Goal: Task Accomplishment & Management: Complete application form

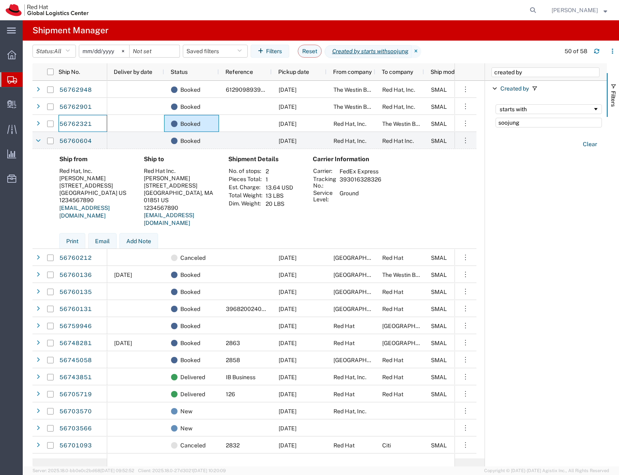
click at [0, 0] on span "Create Shipment" at bounding box center [0, 0] width 0 height 0
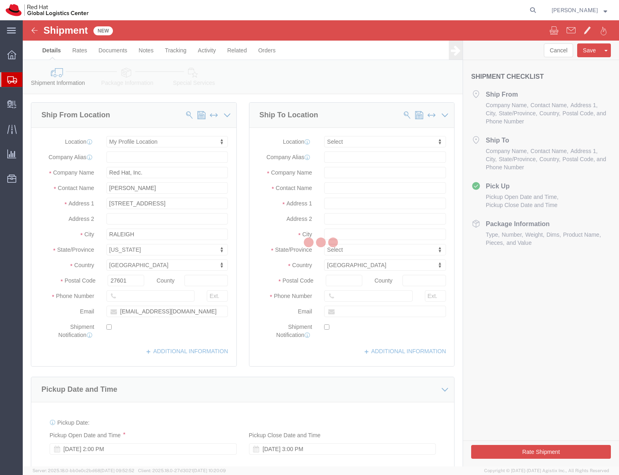
select select
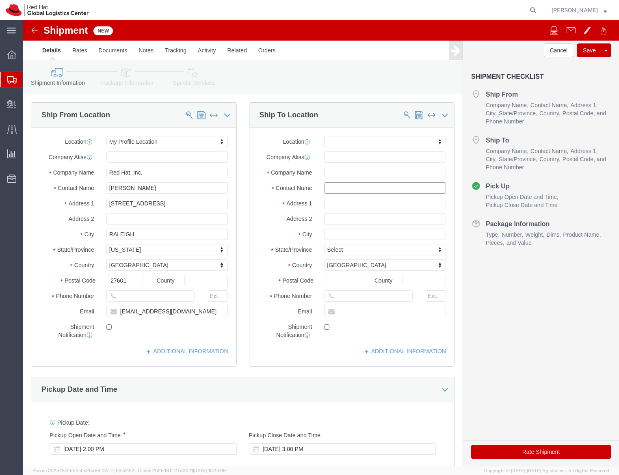
click input "text"
click div "- Red Hat - ([PERSON_NAME])"
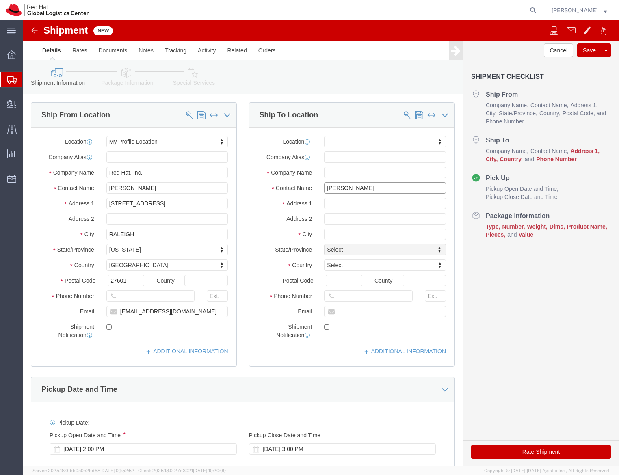
type input "[PERSON_NAME]"
click input "[PERSON_NAME]"
type input "[PERSON_NAME]"
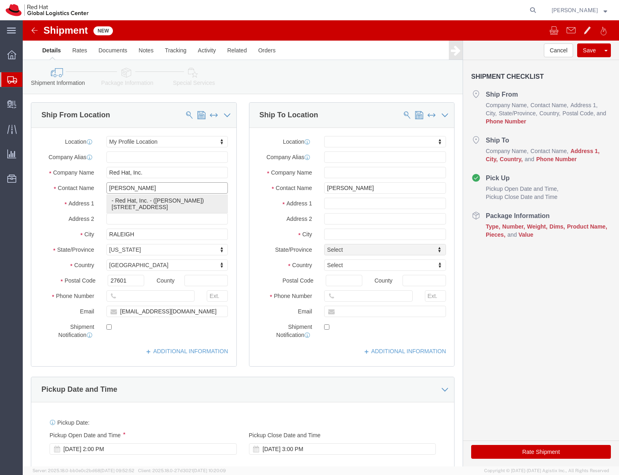
click p "- Red Hat, Inc. - ([PERSON_NAME]) [STREET_ADDRESS]"
select select "38014"
select select "NC"
type input "[PERSON_NAME]"
click input "text"
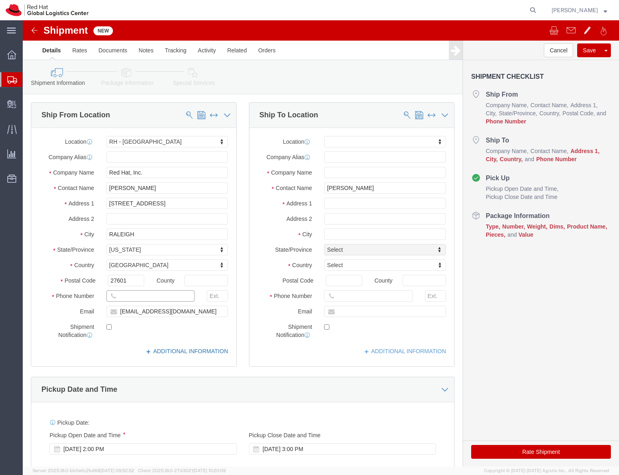
type input "1234567890"
click input "[PERSON_NAME]"
click input "text"
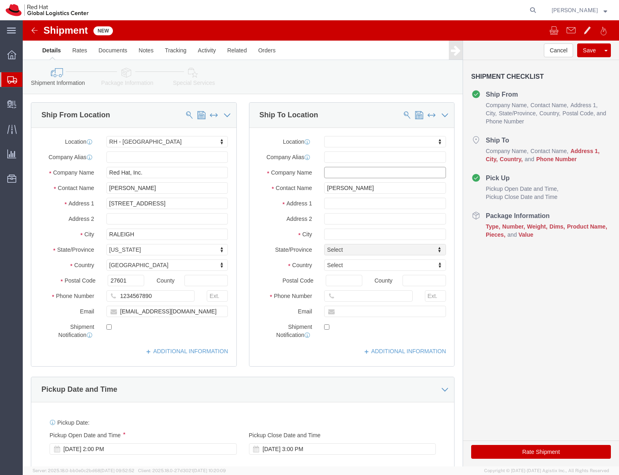
click input "text"
type input "[GEOGRAPHIC_DATA]"
type input "[PERSON_NAME]"
click input "text"
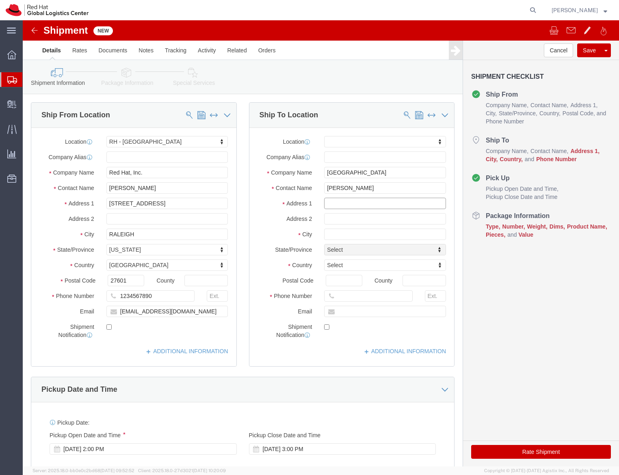
click input "text"
type input "[STREET_ADDRESS]"
click input "[GEOGRAPHIC_DATA]"
click input "[PERSON_NAME]"
type input "[PERSON_NAME]; Red Hat Summit"
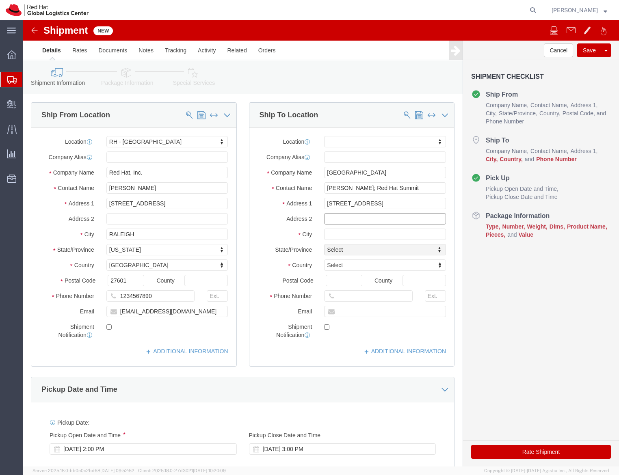
click input "text"
type input "[PERSON_NAME]"
type input "u"
type input "un"
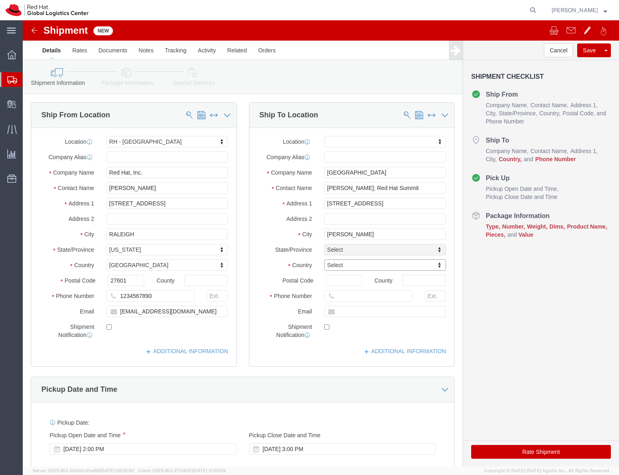
type input "unti"
type input "united st"
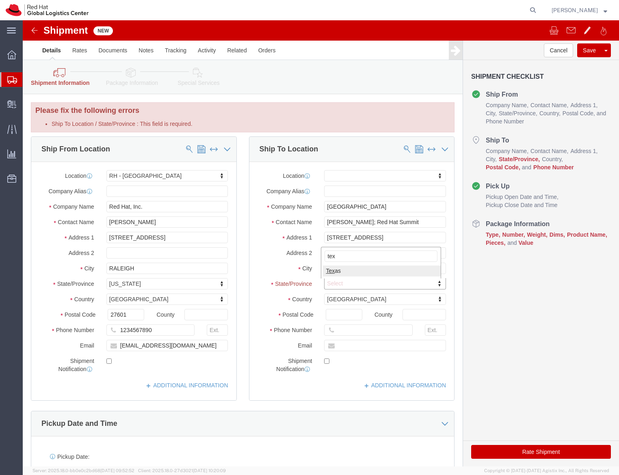
type input "texa"
select select "[GEOGRAPHIC_DATA]"
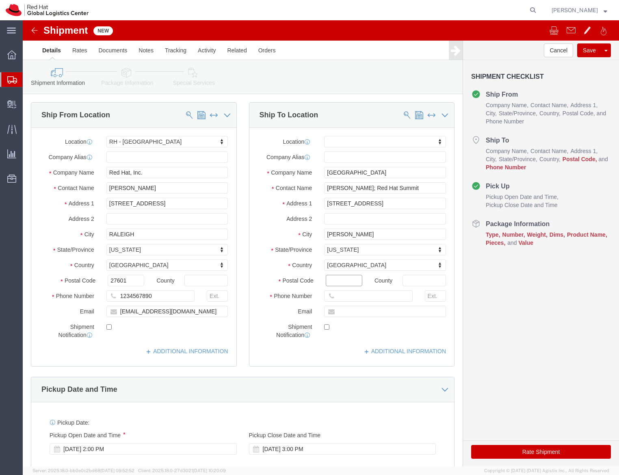
click input "Postal Code"
type input "75039"
type input "3034379952"
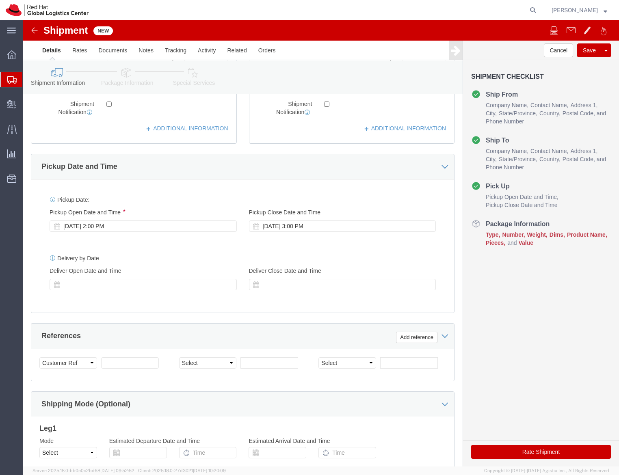
scroll to position [223, 0]
click div "[DATE] 2:00 PM"
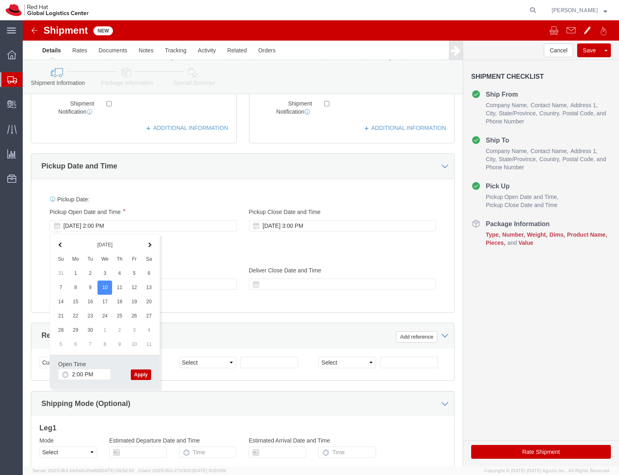
click button "Apply"
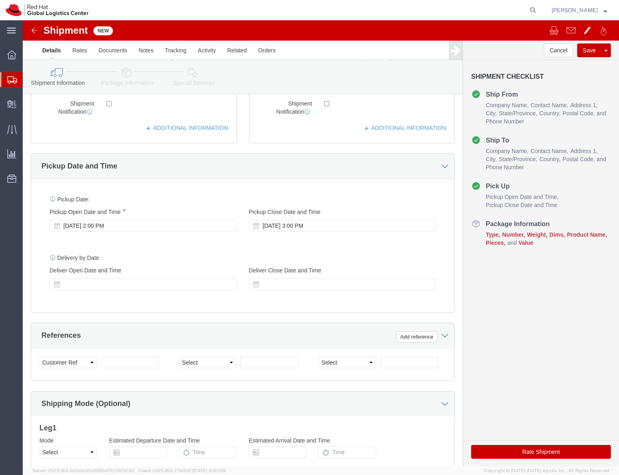
click link "Package Information"
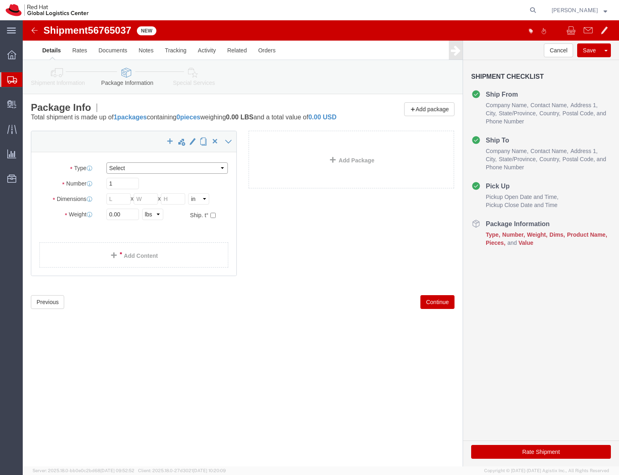
click select "Select Case(s) Crate(s) Envelope Large Box Medium Box PAK Skid(s) Small Box Sma…"
click div "Shipment 56765037 New Details Rates Documents Notes Tracking Activity Related O…"
click select "Select Case(s) Crate(s) Envelope Large Box Medium Box PAK Skid(s) Small Box Sma…"
select select "TUB"
click select "Select Case(s) Crate(s) Envelope Large Box Medium Box PAK Skid(s) Small Box Sma…"
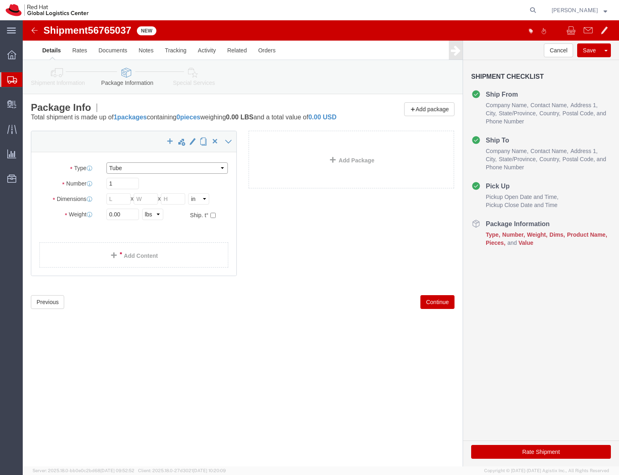
type input "38.00"
type input "6.00"
click div "1"
click select "Select Case(s) Crate(s) Envelope Large Box Medium Box PAK Skid(s) Small Box Sma…"
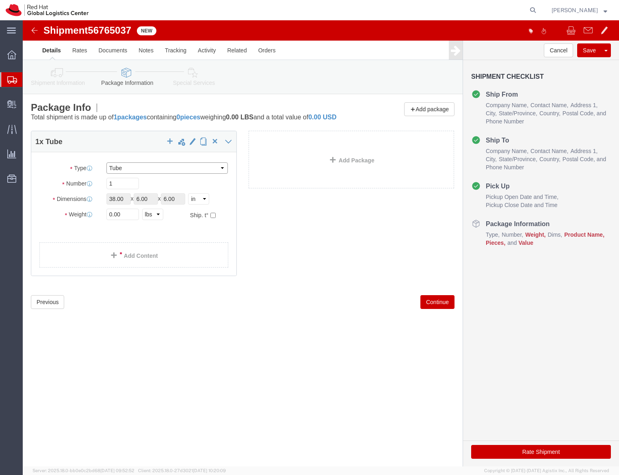
select select "YRPK"
click select "Select Case(s) Crate(s) Envelope Large Box Medium Box PAK Skid(s) Small Box Sma…"
click span
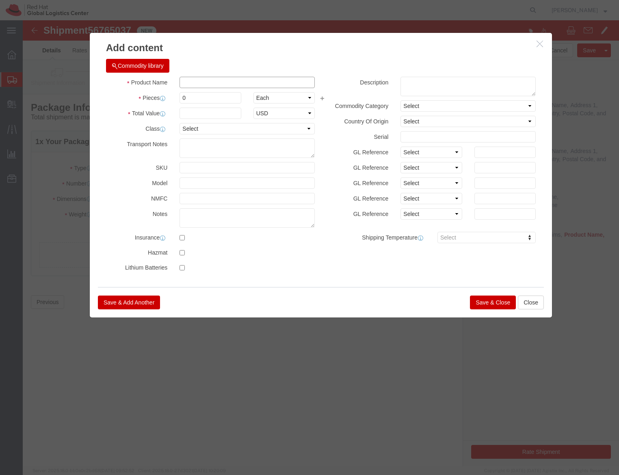
click input "text"
type input "Services TableCloth"
type input "1"
select select "BF"
click select "Select Bag Barrels 100Board Feet Bottle Box Blister Pack Carats Can Capsule Car…"
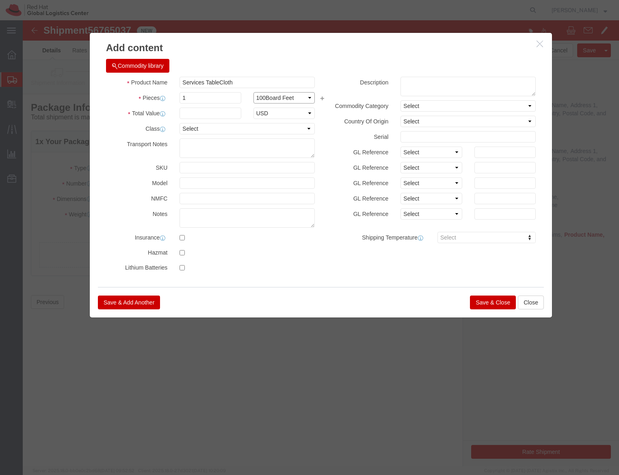
select select "EA"
click select "Select Bag Barrels 100Board Feet Bottle Box Blister Pack Carats Can Capsule Car…"
type input "10"
click button "Save & Close"
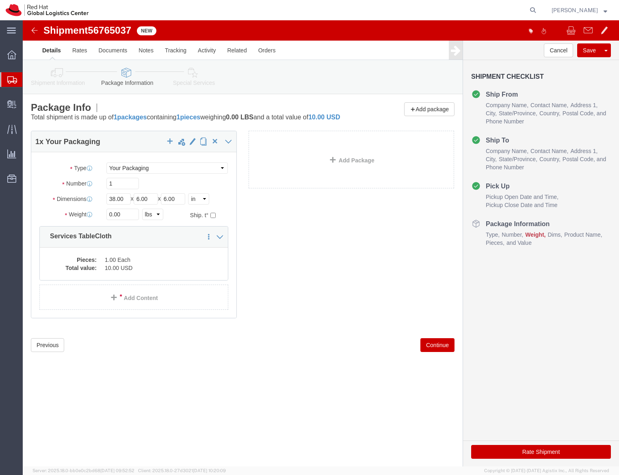
click div "1 x Your Packaging Package Type Select Case(s) Crate(s) Envelope Large Box Medi…"
click link "Add Content"
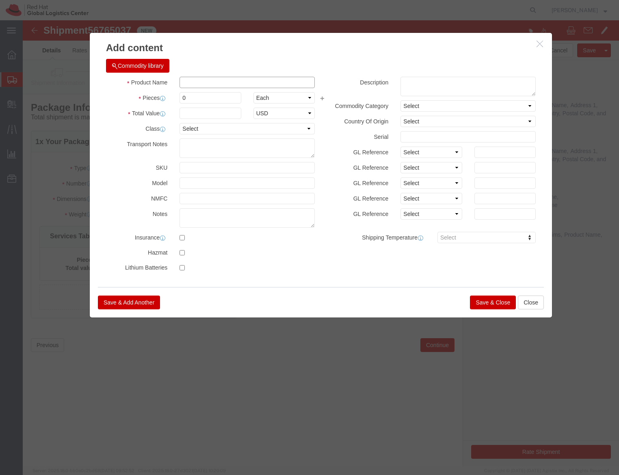
click input "text"
type input "NAFM Ipad and Stand"
type input "1"
type input "2"
type input "200"
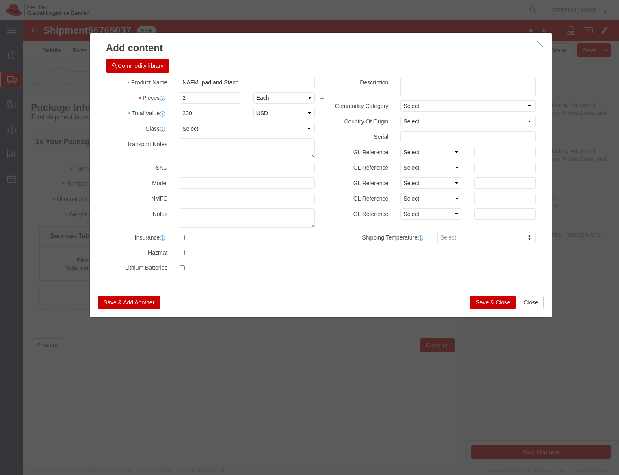
click button "Save & Close"
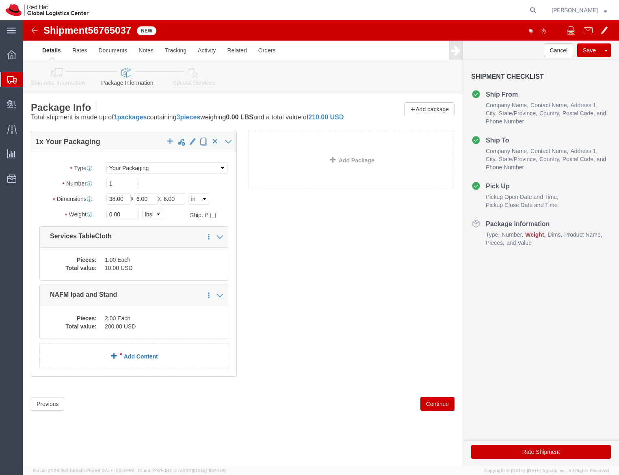
click link "Add Content"
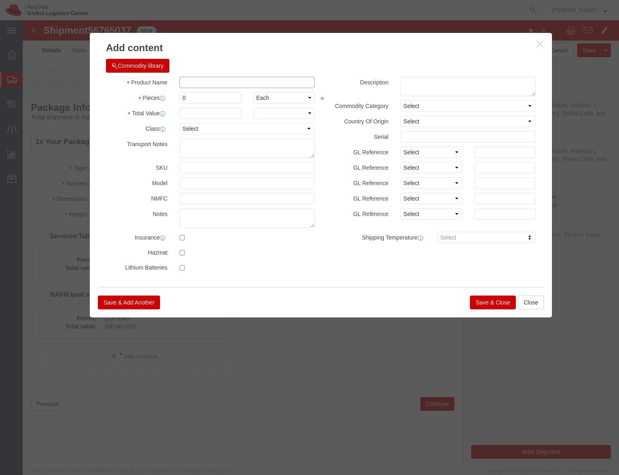
click input "text"
type input "Ipad wipes"
click input "0"
type input "4"
type input "10"
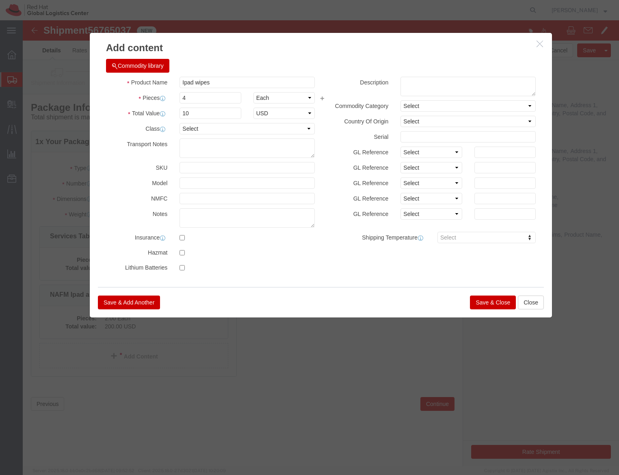
click button "Save & Close"
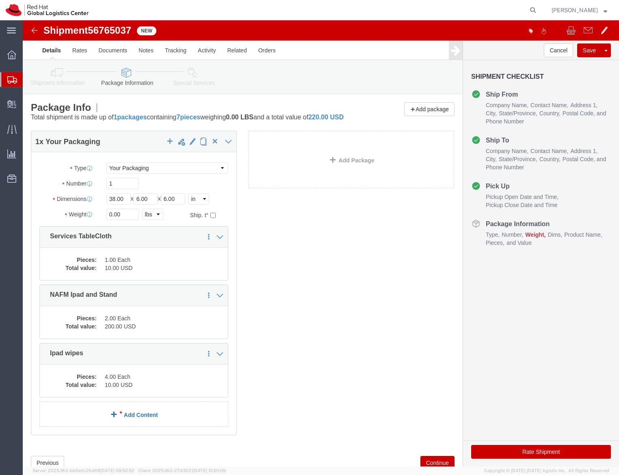
click span
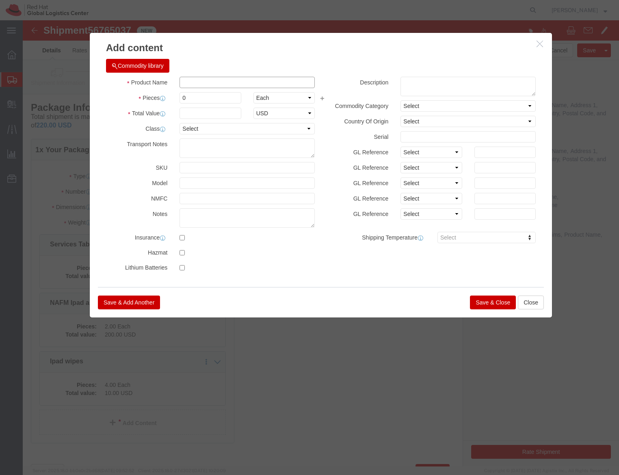
click input "text"
type input "USB dongle"
click input "0"
type input "35"
type input "100"
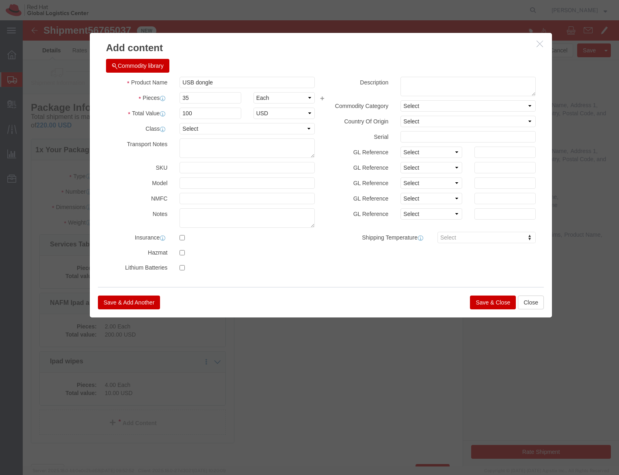
click button "Save & Close"
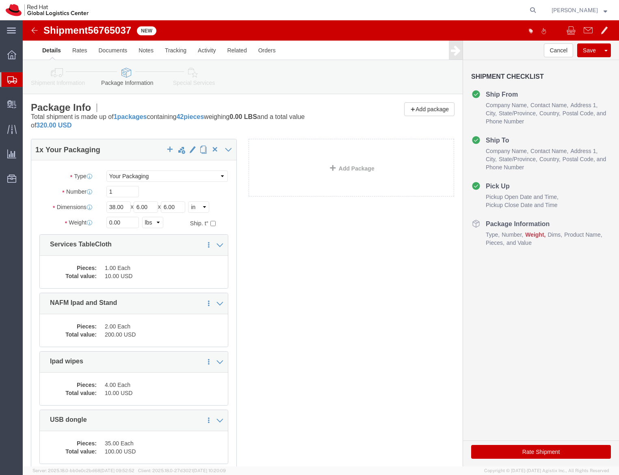
scroll to position [95, 0]
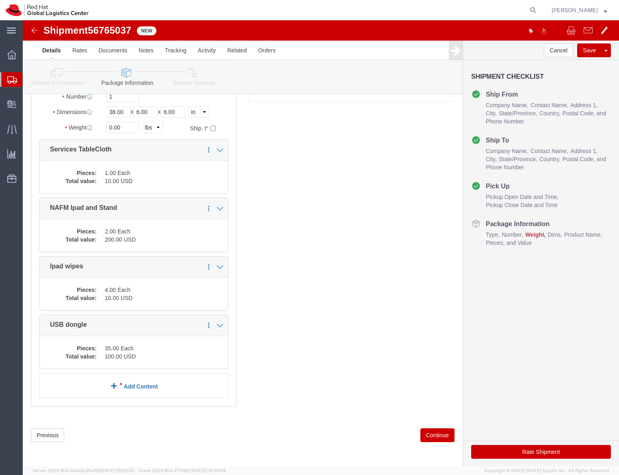
click link "Add Content"
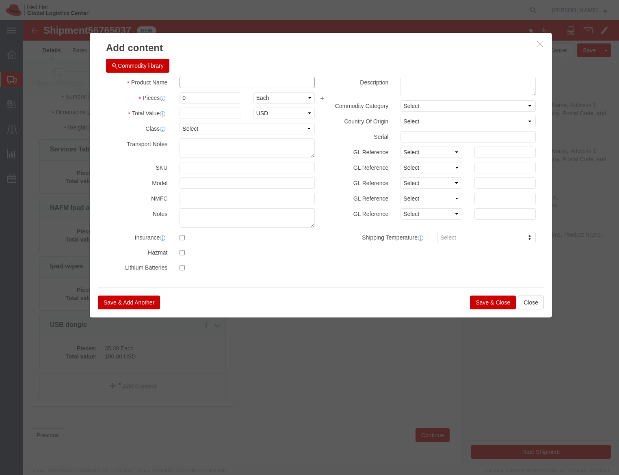
click input "text"
type input "RH Certification Stickers"
type input "50"
click button "Save & Close"
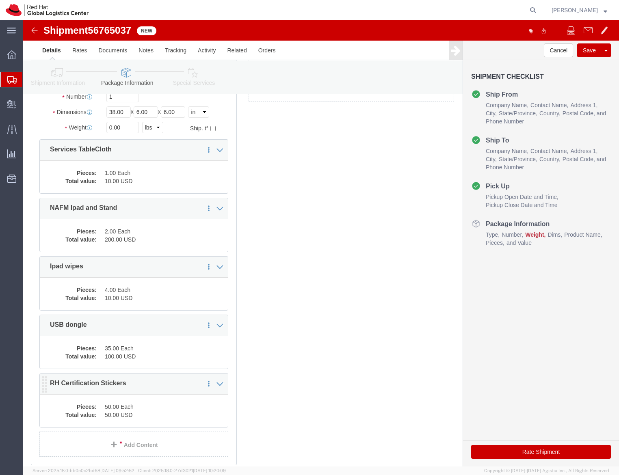
scroll to position [152, 0]
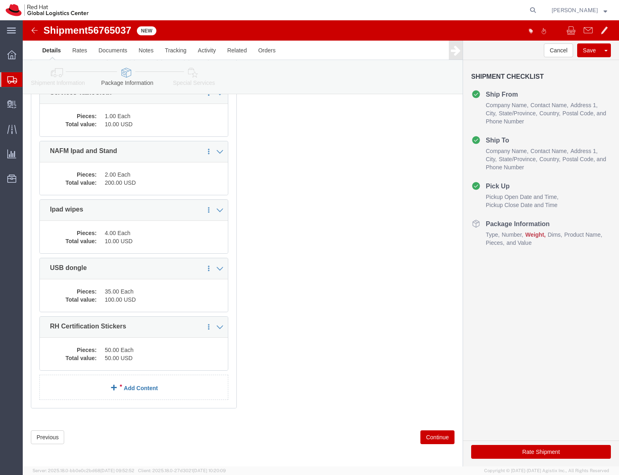
click link "Add Content"
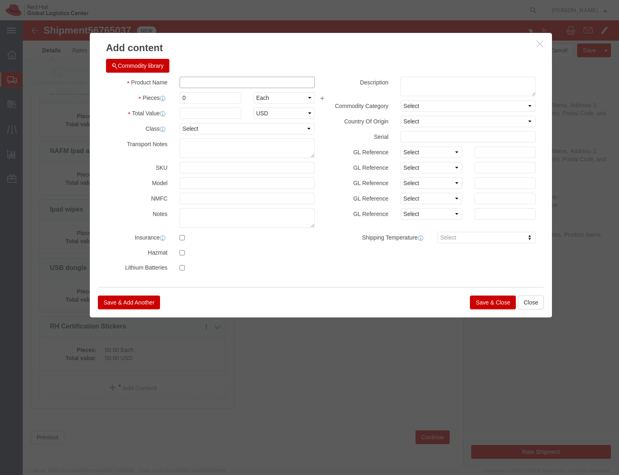
click input "text"
type input "Services Koozies"
type input "50"
click button "Save & Close"
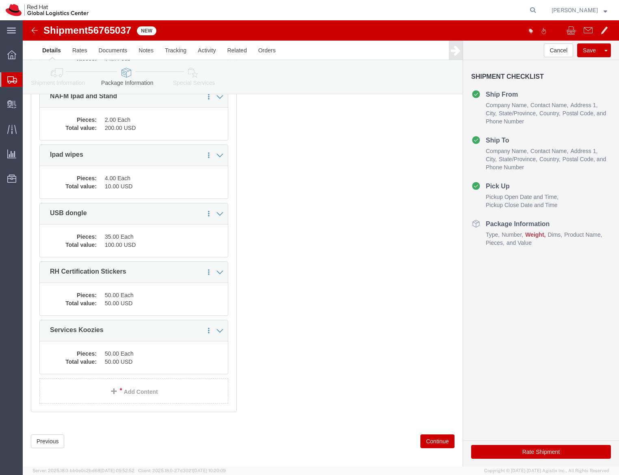
scroll to position [213, 0]
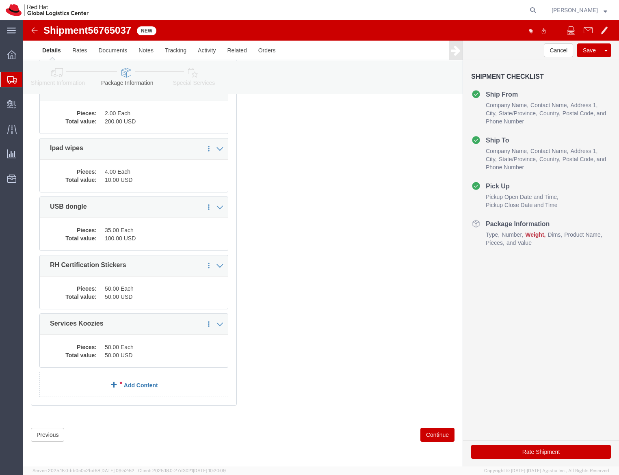
click link "Add Content"
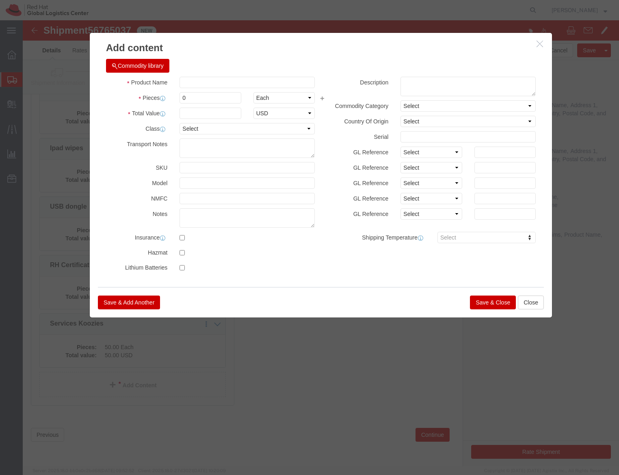
click div "Product Name Pieces 0 Select Bag Barrels 100Board Feet Bottle Box Blister Pack …"
click input "text"
type input "Training postcards"
type input "20"
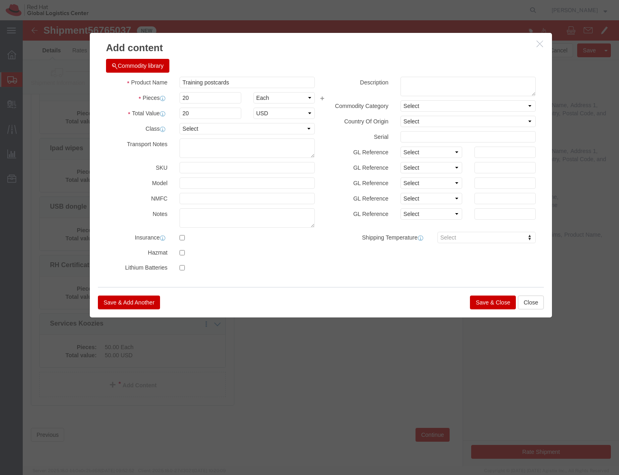
click button "Save & Close"
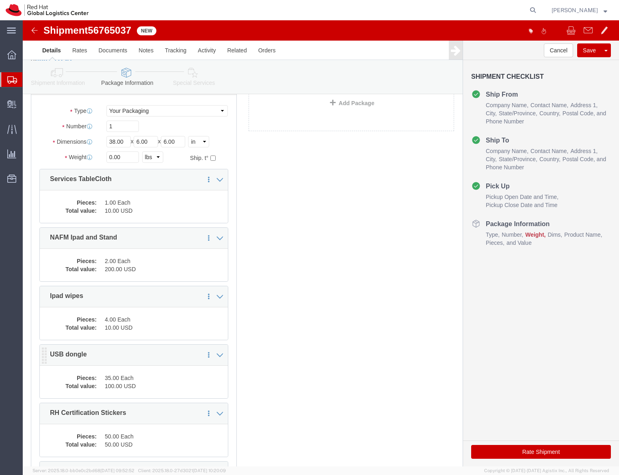
scroll to position [0, 0]
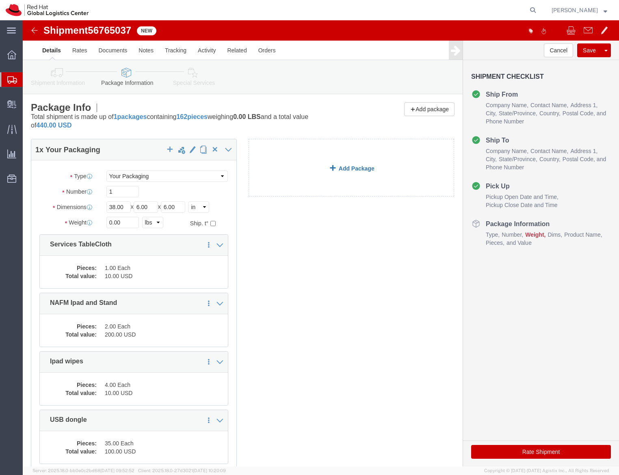
click link "Add Package"
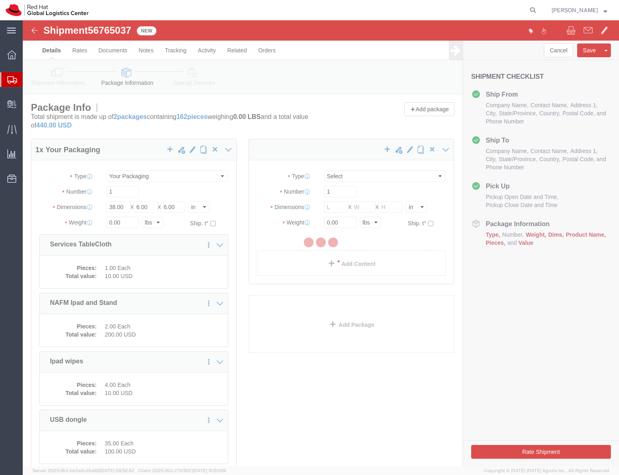
select select
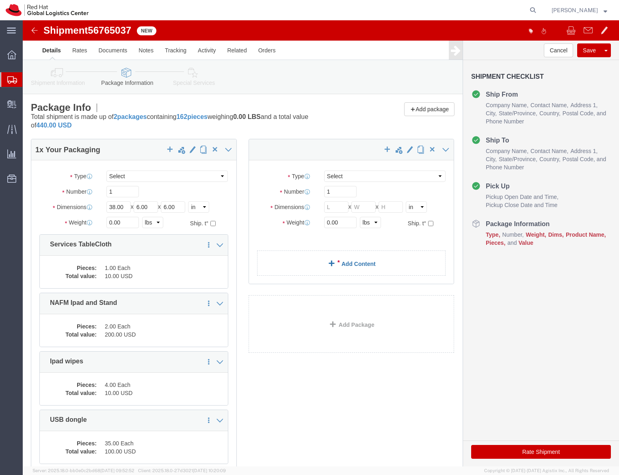
click link "Add Content"
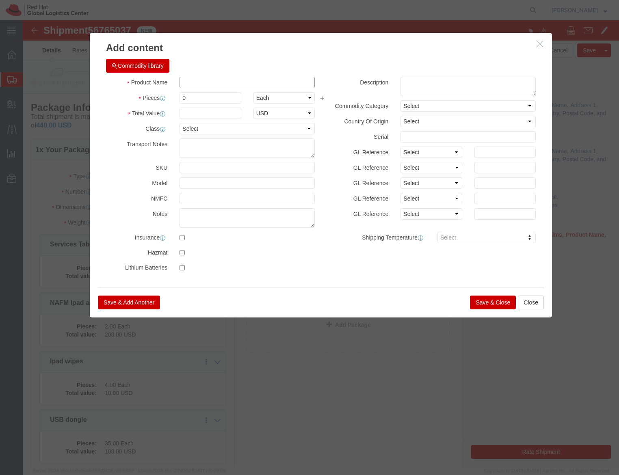
click input "text"
type input "Services Koozies"
type input "5"
type input "250"
click input "text"
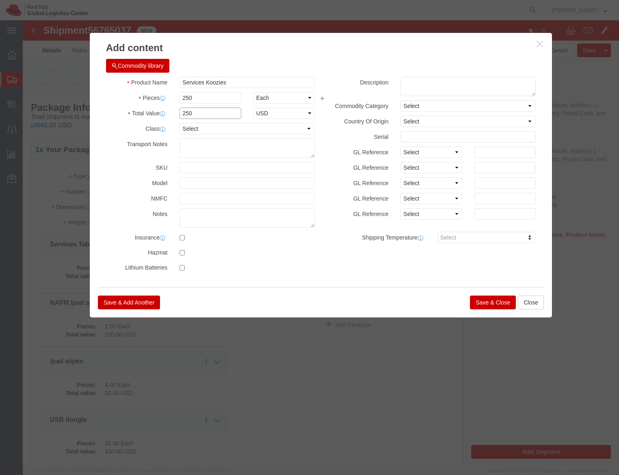
type input "250"
click button "Save & Close"
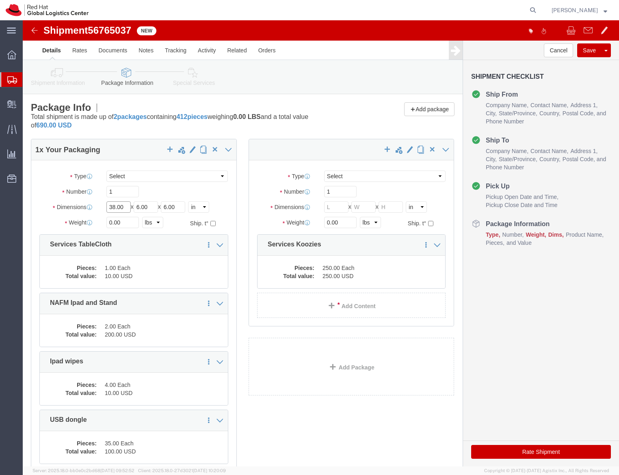
click input "38.00"
type input "18"
type input "16"
type input "12"
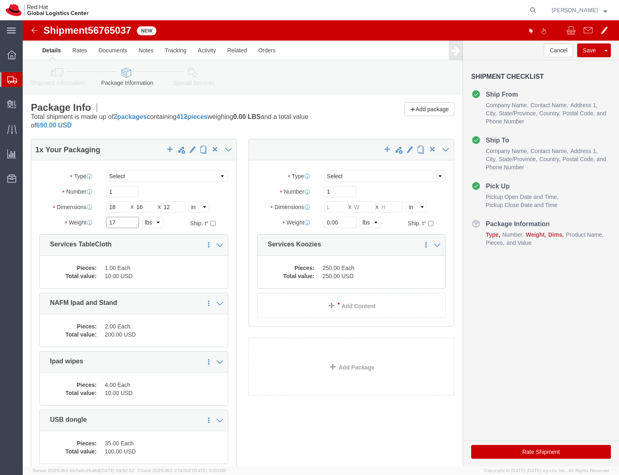
type input "17"
click input "text"
type input "15.5"
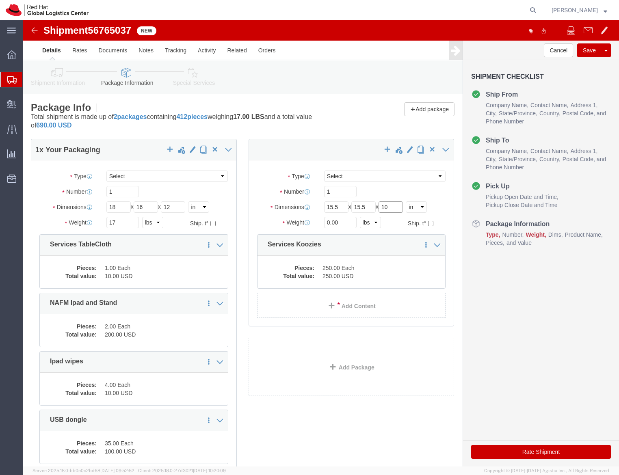
type input "10"
click select "Select Case(s) Crate(s) Envelope Large Box Medium Box PAK Skid(s) Small Box Sma…"
select select "YRPK"
click select "Select Case(s) Crate(s) Envelope Large Box Medium Box PAK Skid(s) Small Box Sma…"
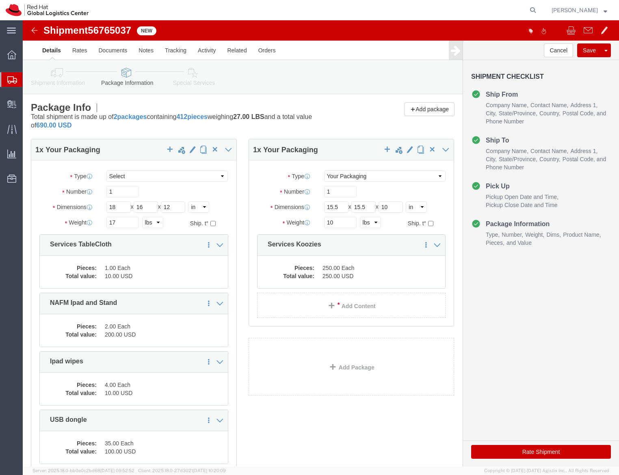
click icon
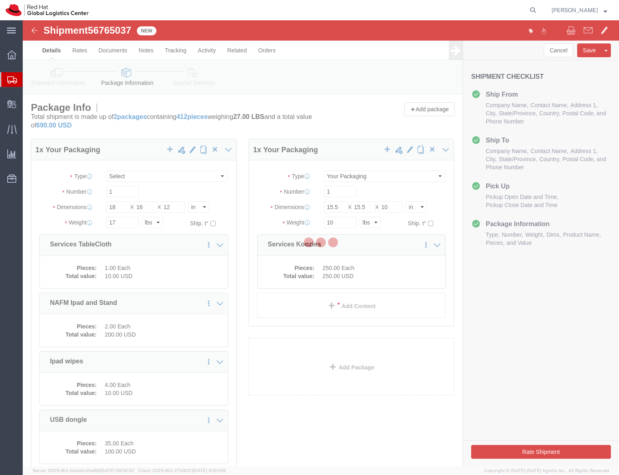
select select
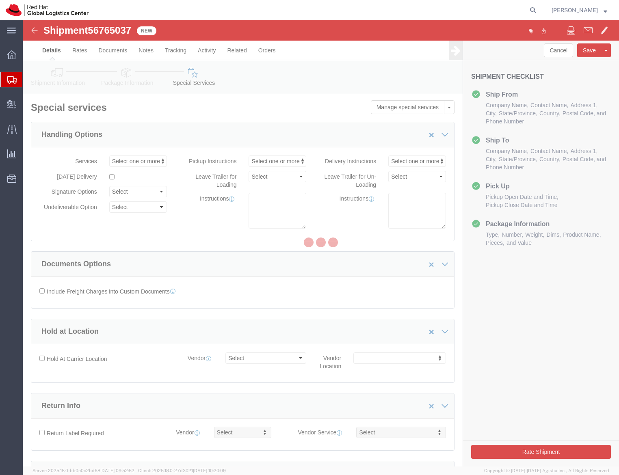
select select "COSTCENTER"
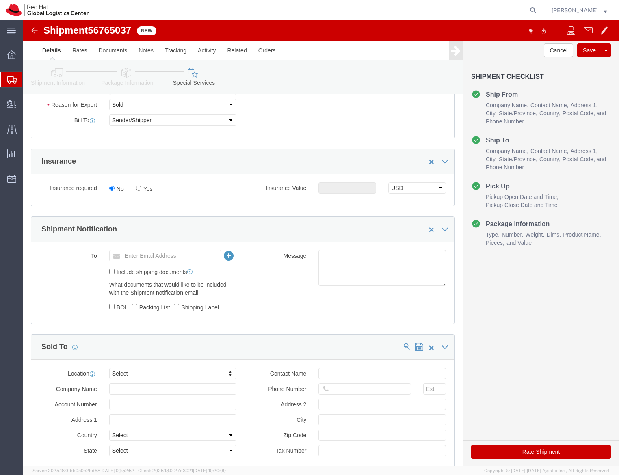
scroll to position [439, 0]
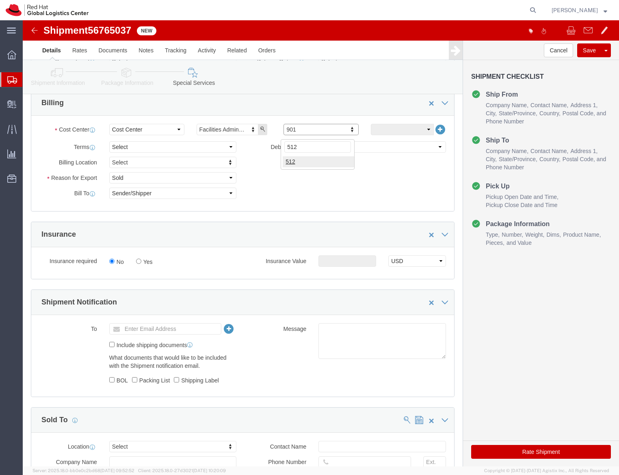
type input "512"
click icon
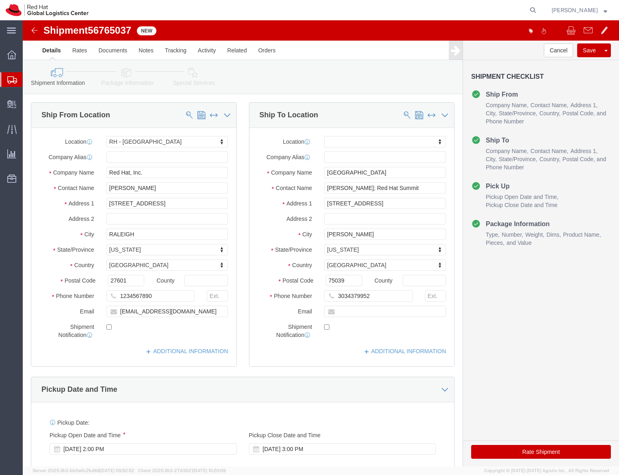
click link "Package Information"
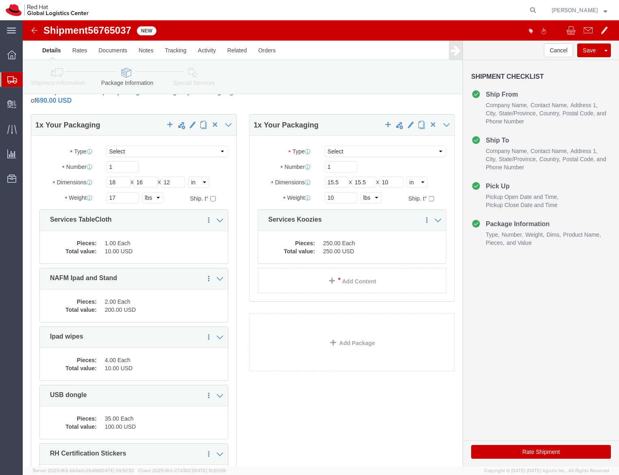
scroll to position [17, 0]
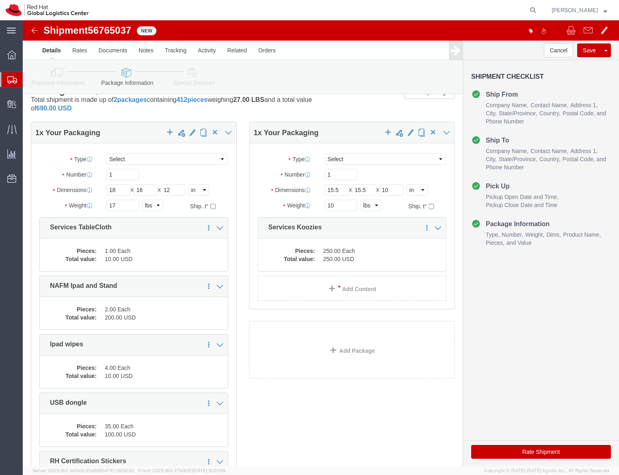
click icon
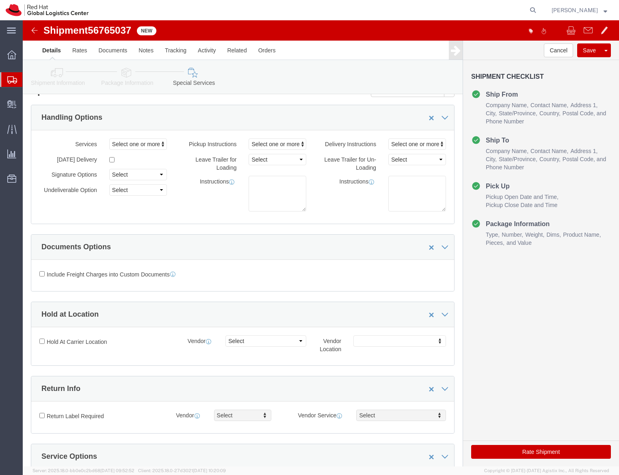
click button "Rate Shipment"
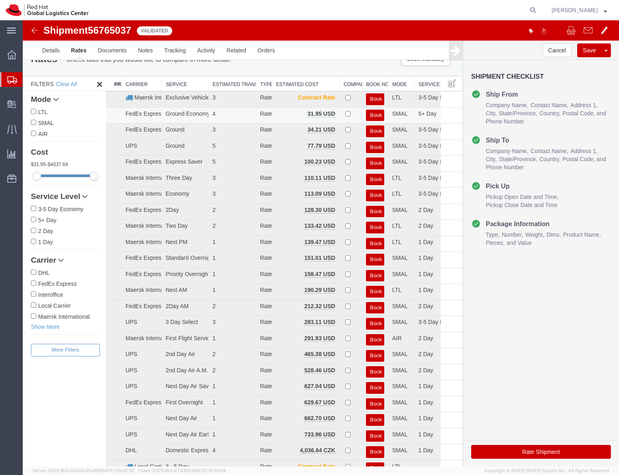
click at [372, 116] on button "Book" at bounding box center [375, 116] width 18 height 12
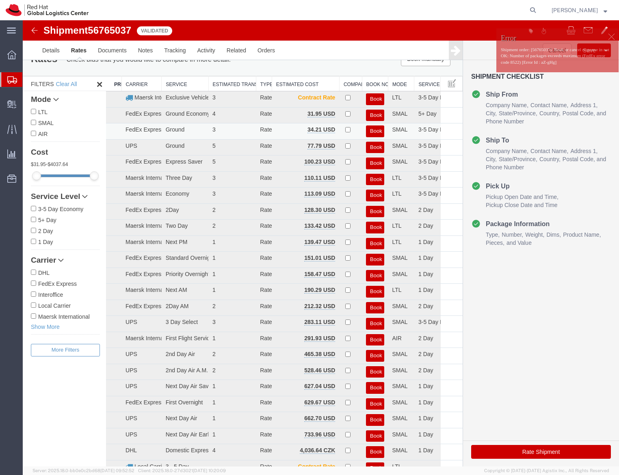
click at [372, 125] on td "Book" at bounding box center [375, 131] width 26 height 16
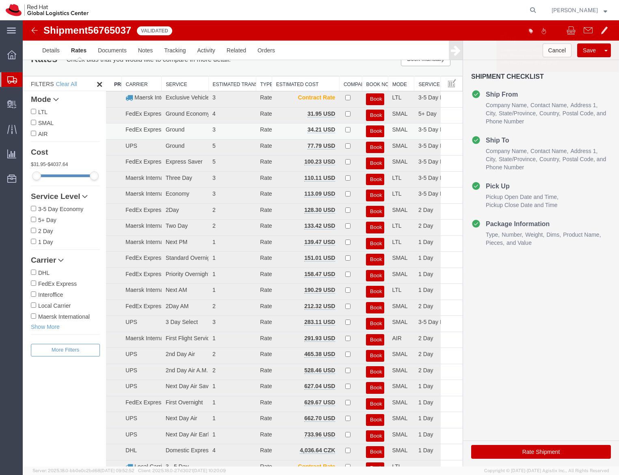
click at [372, 129] on button "Book" at bounding box center [375, 132] width 18 height 12
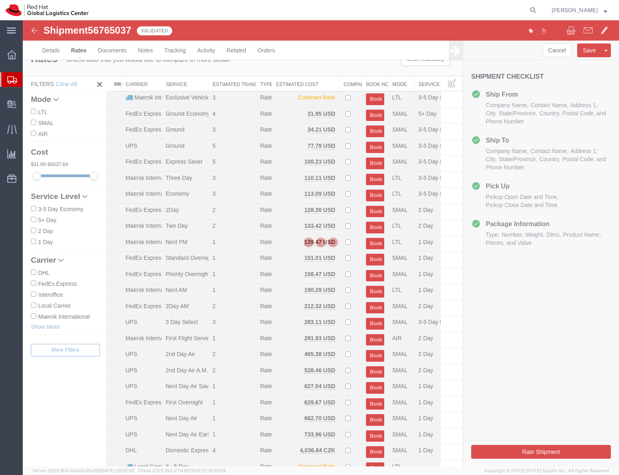
click at [481, 70] on div at bounding box center [321, 243] width 596 height 446
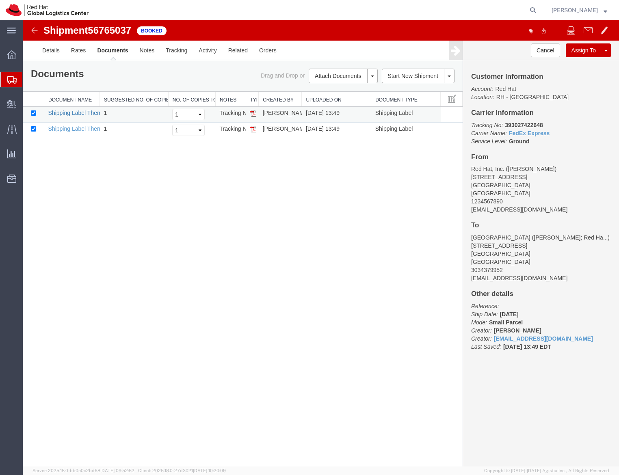
click at [67, 111] on link "Shipping Label Thermal" at bounding box center [78, 113] width 60 height 6
drag, startPoint x: 70, startPoint y: 127, endPoint x: 448, endPoint y: 35, distance: 389.5
click at [70, 127] on link "Shipping Label Thermal" at bounding box center [78, 129] width 60 height 6
click at [589, 63] on link "Clone Shipment" at bounding box center [575, 64] width 70 height 12
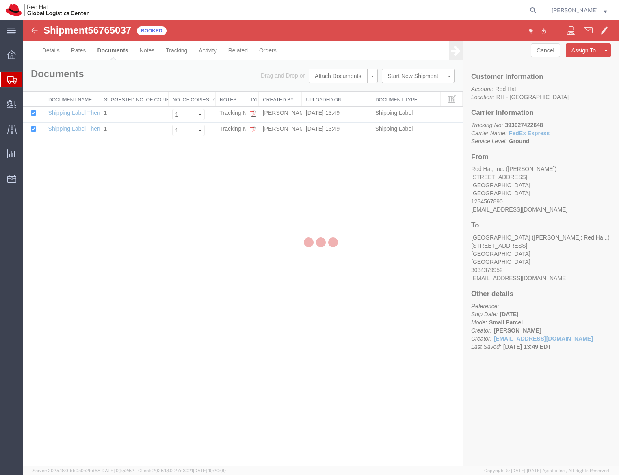
select select "38014"
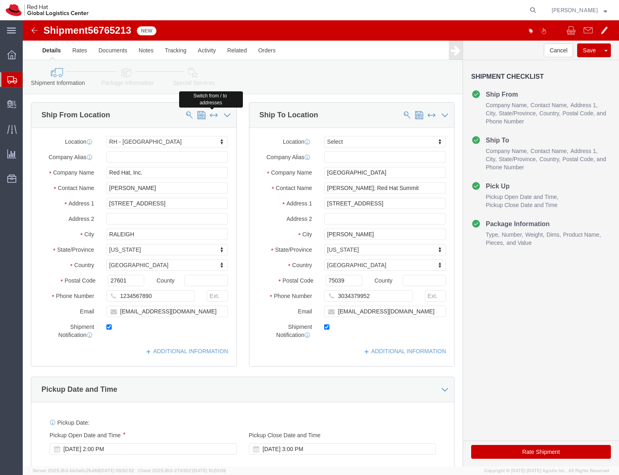
click span
select select
type input "[GEOGRAPHIC_DATA]"
type input "[PERSON_NAME]; Red Hat Summit"
type input "[STREET_ADDRESS]"
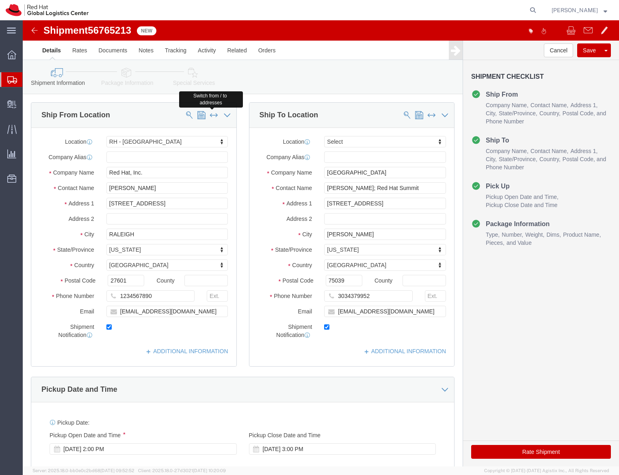
type input "[PERSON_NAME]"
select select "[GEOGRAPHIC_DATA]"
type input "75039"
type input "3034379952"
type input "[EMAIL_ADDRESS][DOMAIN_NAME]"
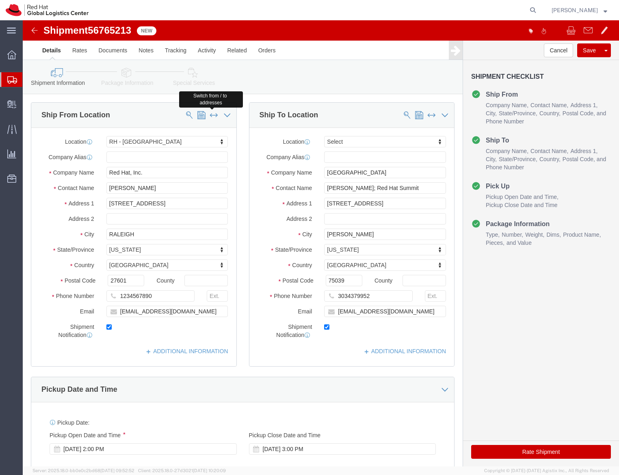
select select "38014"
type input "Red Hat, Inc."
type input "[PERSON_NAME]"
type input "[STREET_ADDRESS]"
type input "RALEIGH"
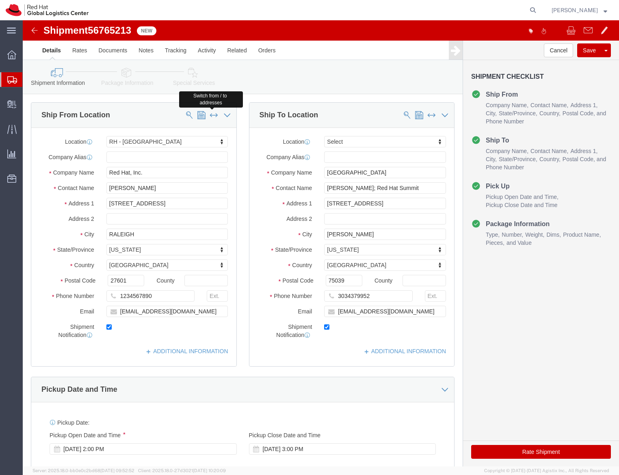
select select "NC"
type input "27601"
type input "1234567890"
type input "[EMAIL_ADDRESS][DOMAIN_NAME]"
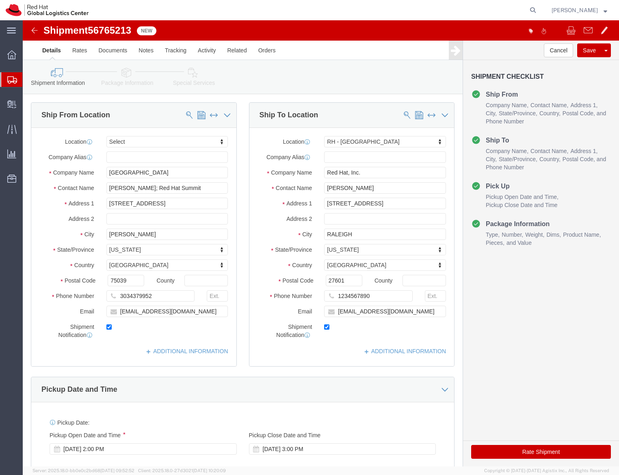
click icon
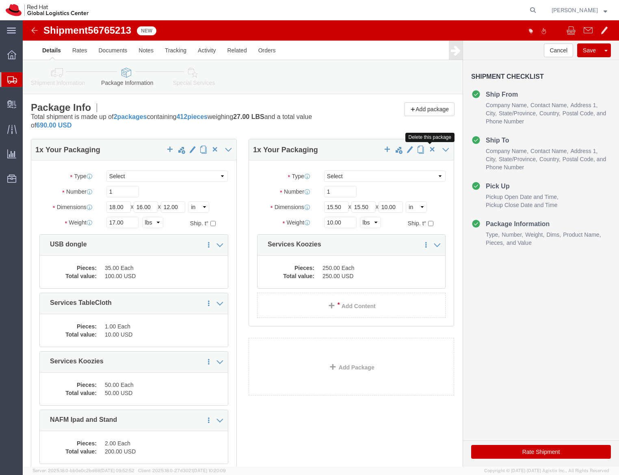
click span "button"
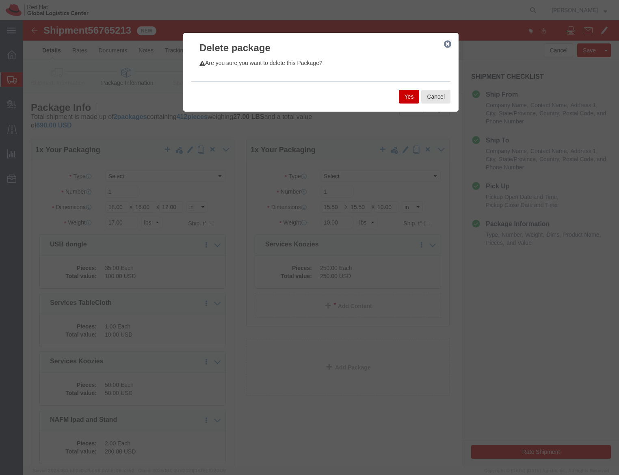
click button "Yes"
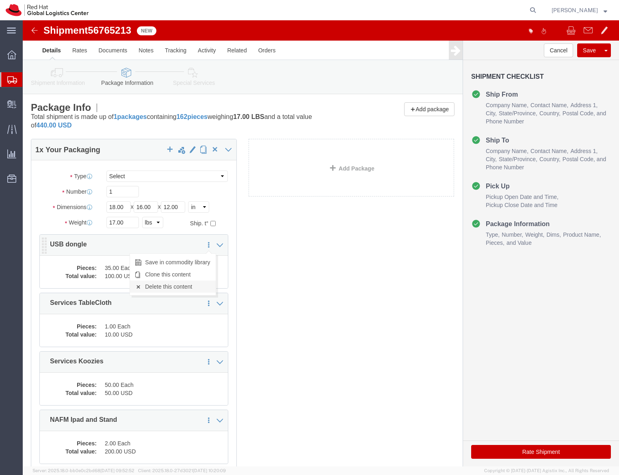
click link "Delete this content"
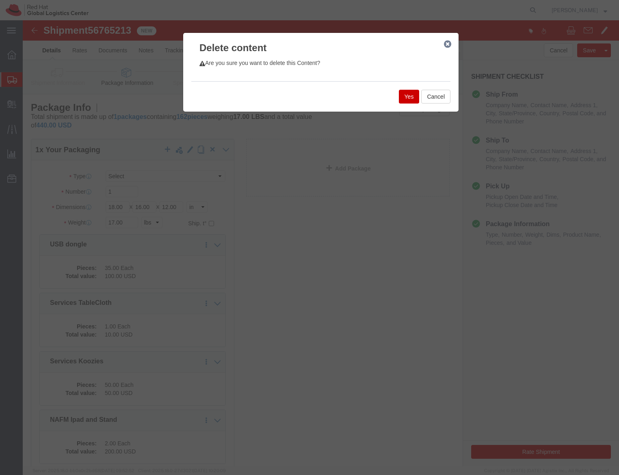
click button "Yes"
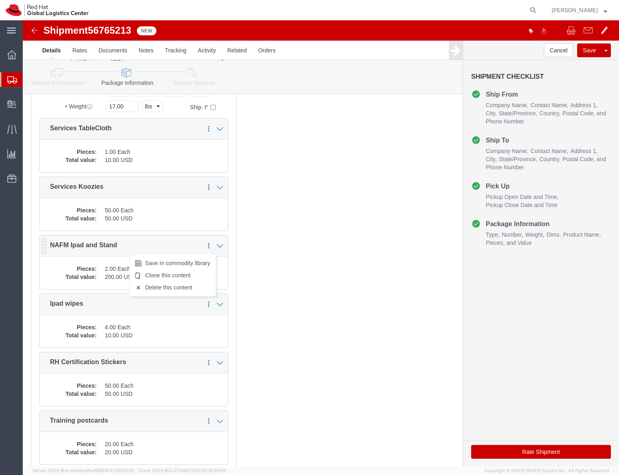
scroll to position [115, 0]
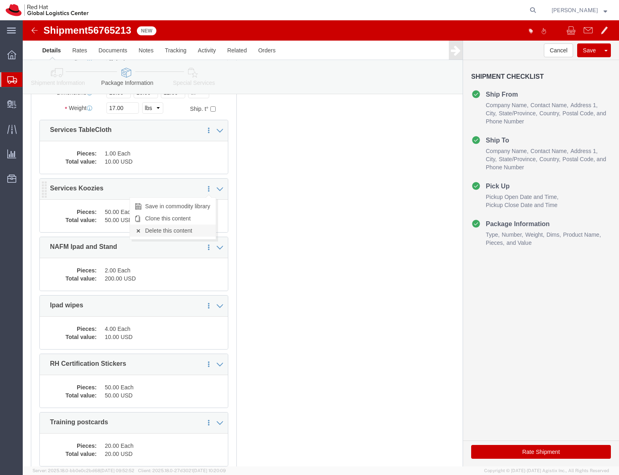
click link "Delete this content"
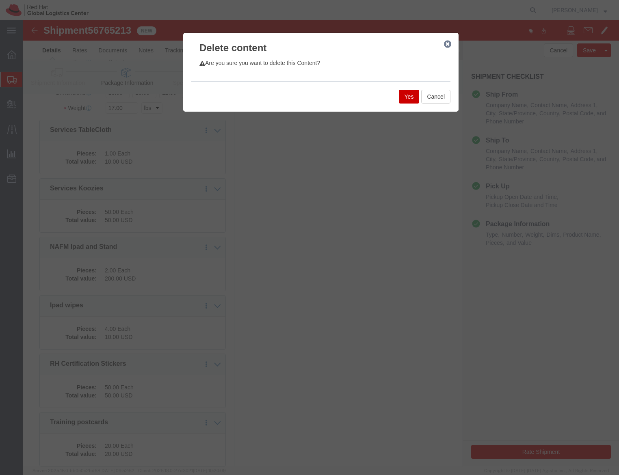
click div "Yes Cancel"
click button "Yes"
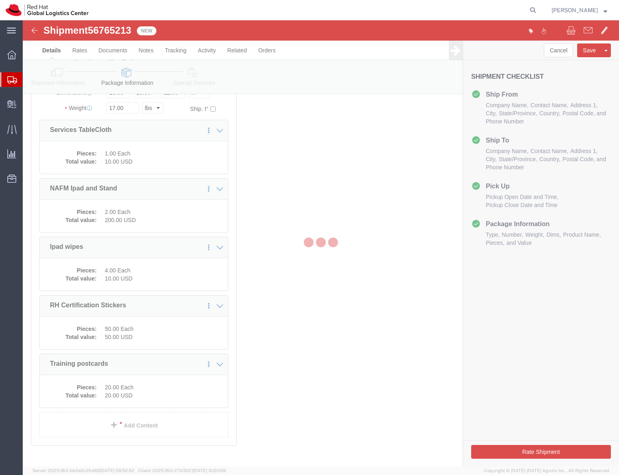
scroll to position [107, 0]
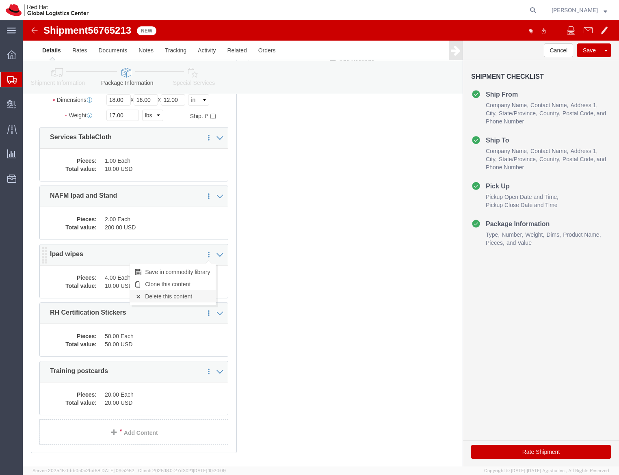
click link "Delete this content"
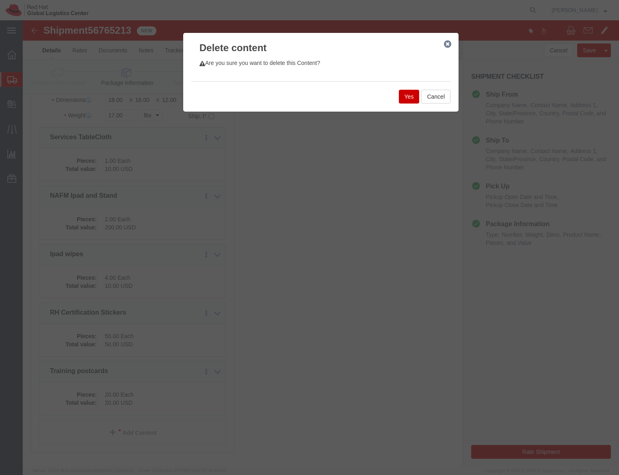
click button "Yes"
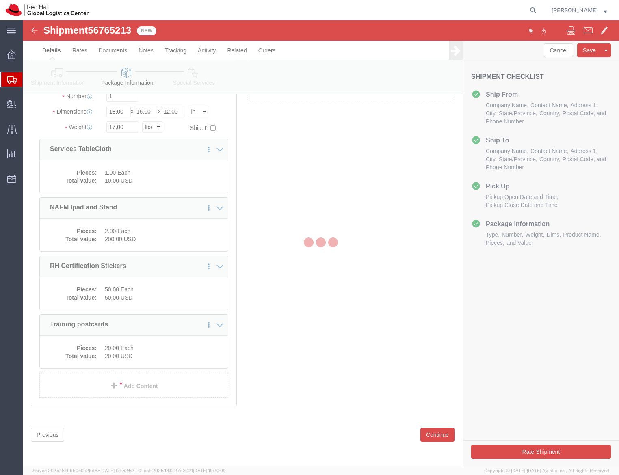
scroll to position [48, 0]
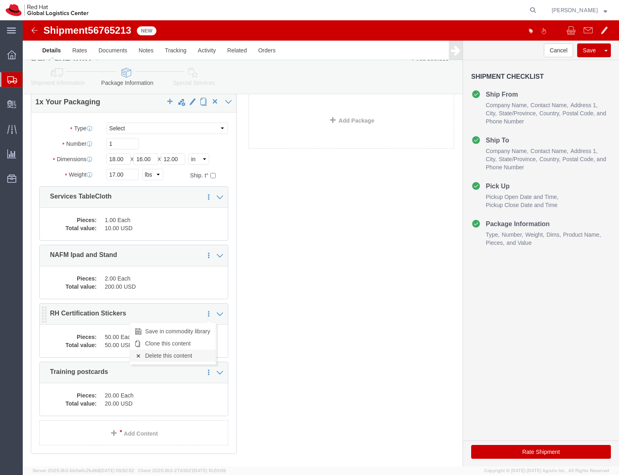
click link "Delete this content"
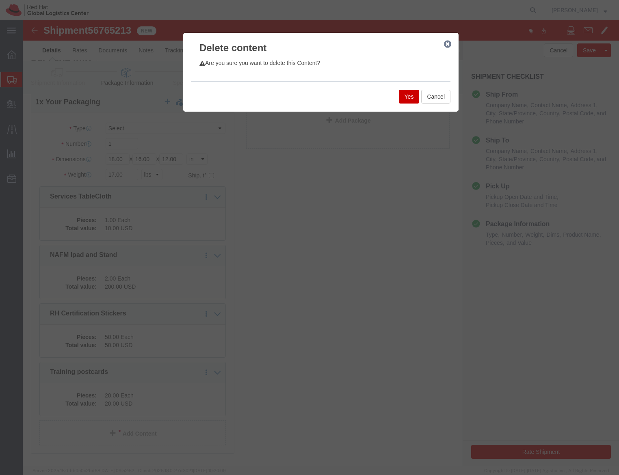
click div "Yes Cancel"
click button "Yes"
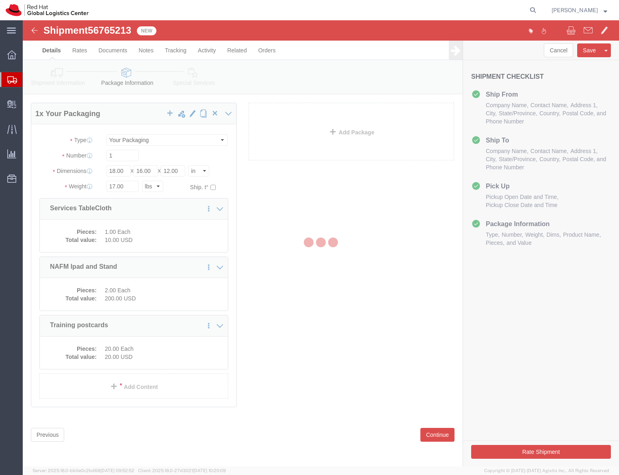
scroll to position [0, 0]
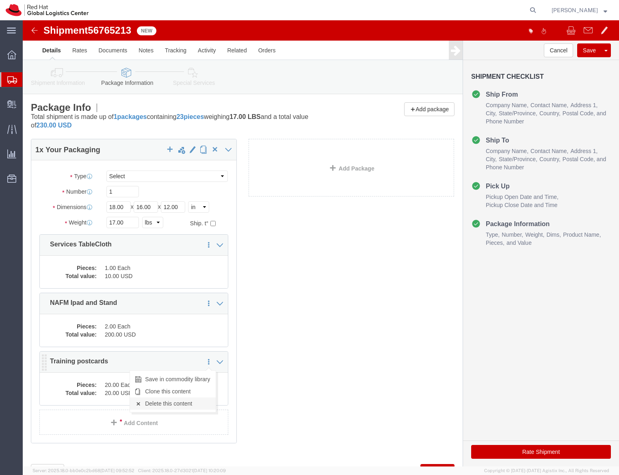
click link "Delete this content"
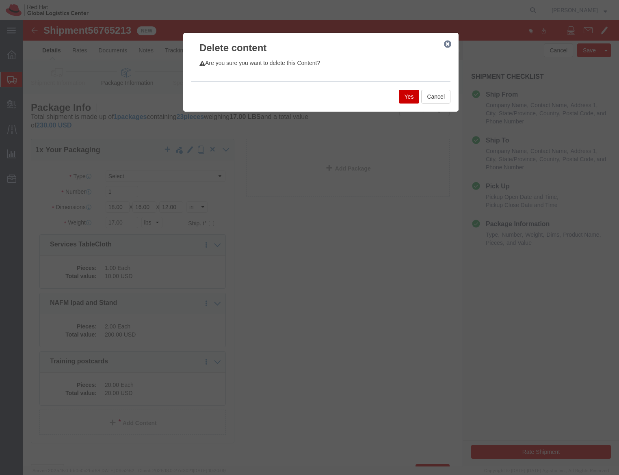
click button "Yes"
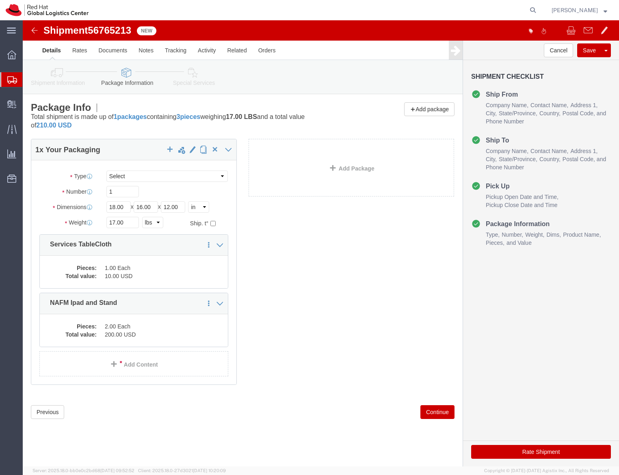
click icon
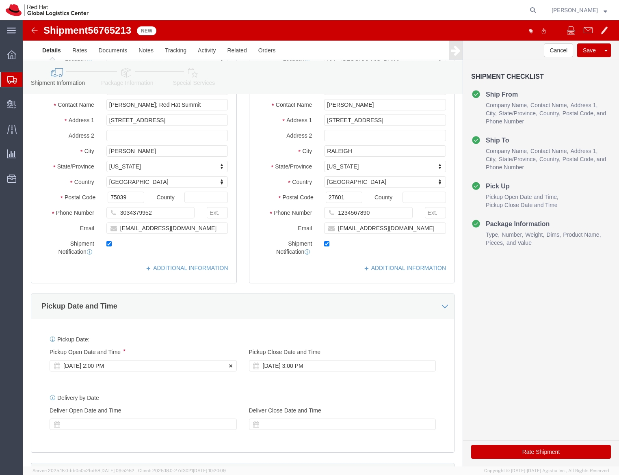
click div "Pickup Start Date Pickup Start Time Pickup Open Date and Time [DATE] 2:00 PM"
click div "[DATE] 2:00 PM"
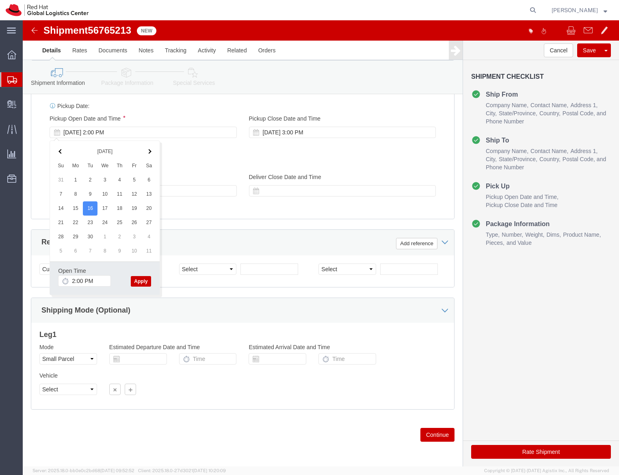
click button "Apply"
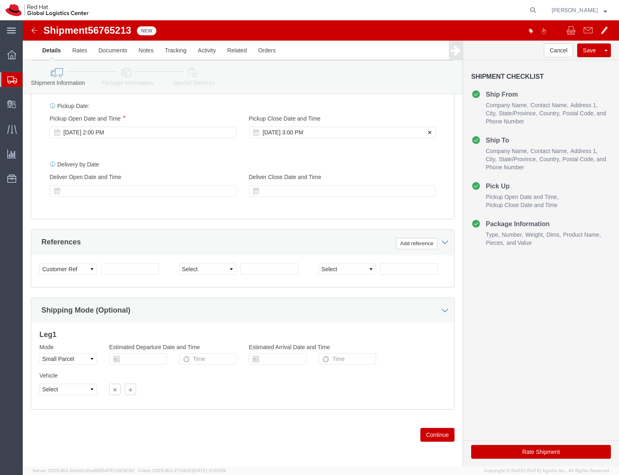
click div "[DATE] 3:00 PM"
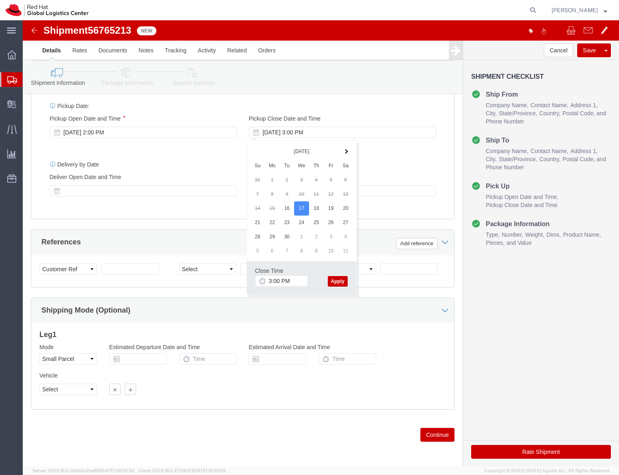
click button "Apply"
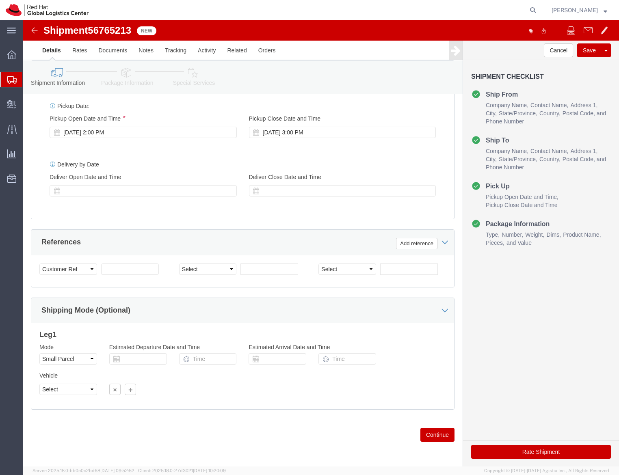
click button "Rate Shipment"
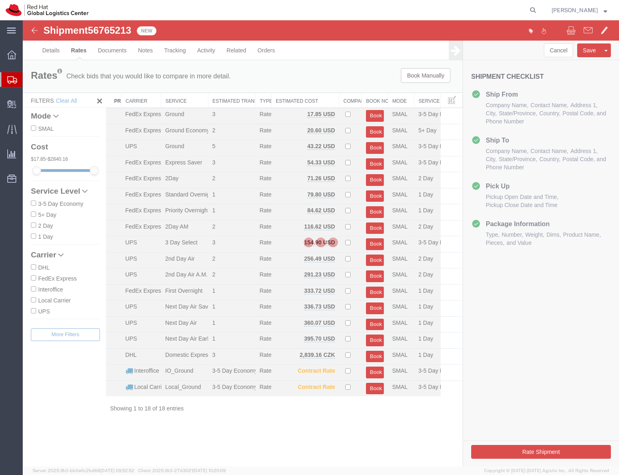
scroll to position [0, 0]
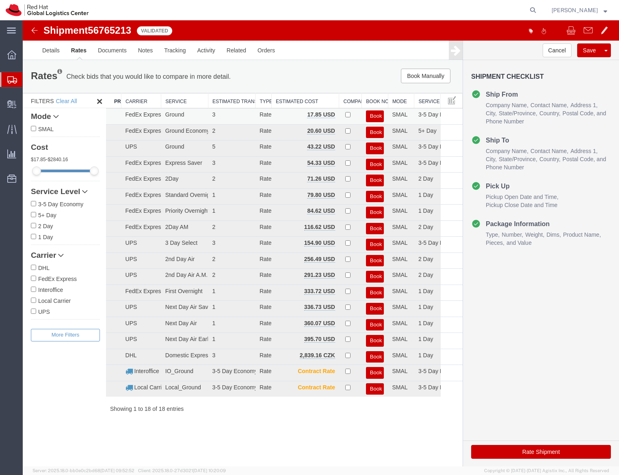
click at [375, 114] on button "Book" at bounding box center [375, 116] width 18 height 12
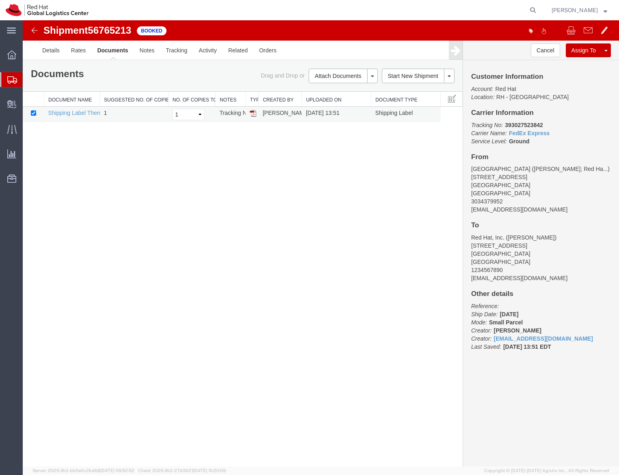
click at [252, 116] on img at bounding box center [253, 113] width 6 height 6
click at [0, 78] on div at bounding box center [11, 79] width 23 height 15
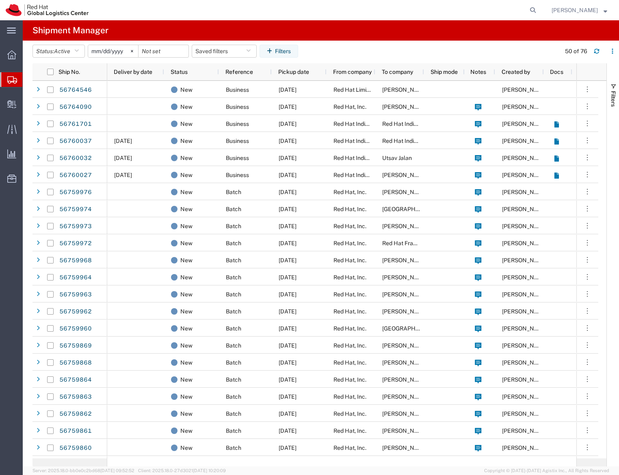
click at [0, 0] on span "Create Shipment" at bounding box center [0, 0] width 0 height 0
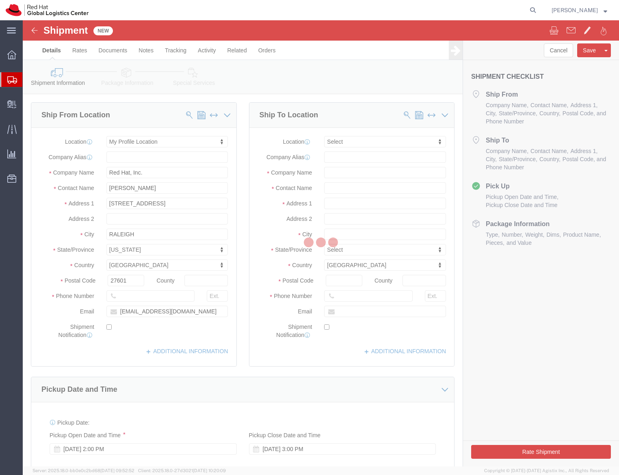
select select
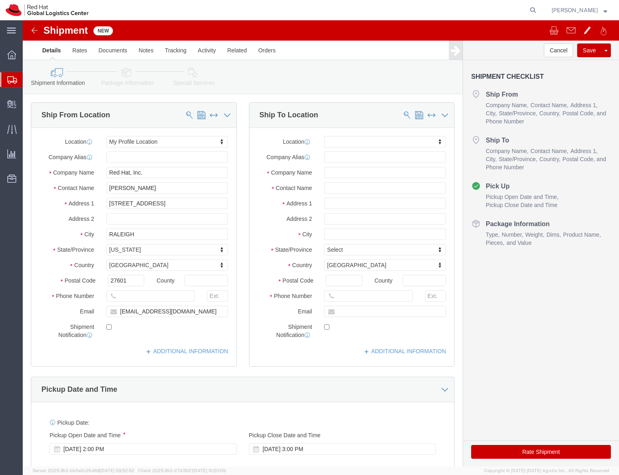
click div "Location My Profile Location [GEOGRAPHIC_DATA] - [GEOGRAPHIC_DATA] - [GEOGRAPHI…"
click input "[PERSON_NAME]"
type input "[PERSON_NAME]"
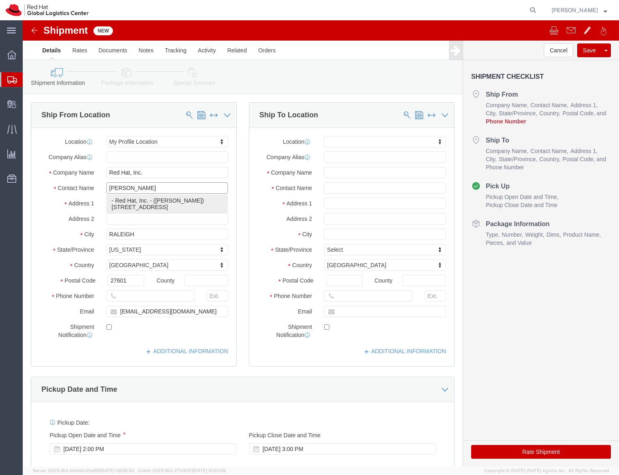
click div "- Red Hat, Inc. - ([PERSON_NAME]) [STREET_ADDRESS]"
select select "38014"
select select "NC"
type input "[PERSON_NAME]"
click input "text"
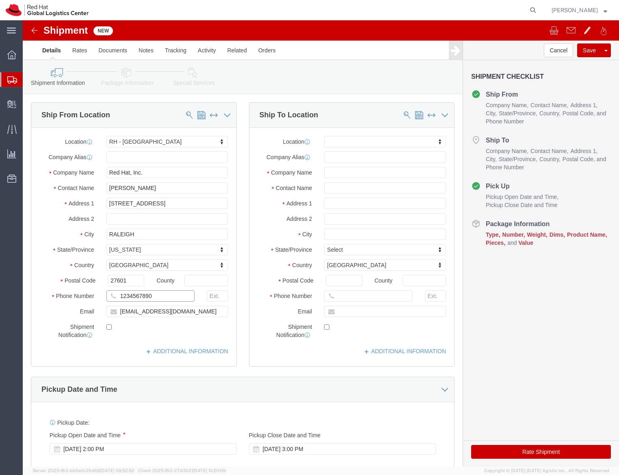
type input "1234567890"
click input "text"
click p "- Red Hat - ([PERSON_NAME])"
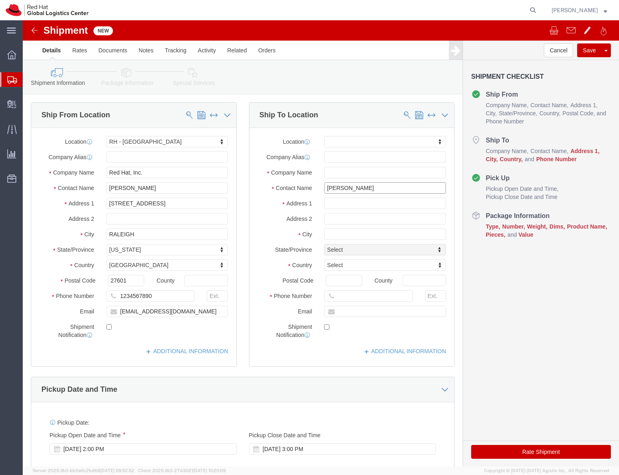
click input "[PERSON_NAME]"
type input "C/O [PERSON_NAME]"
click input "text"
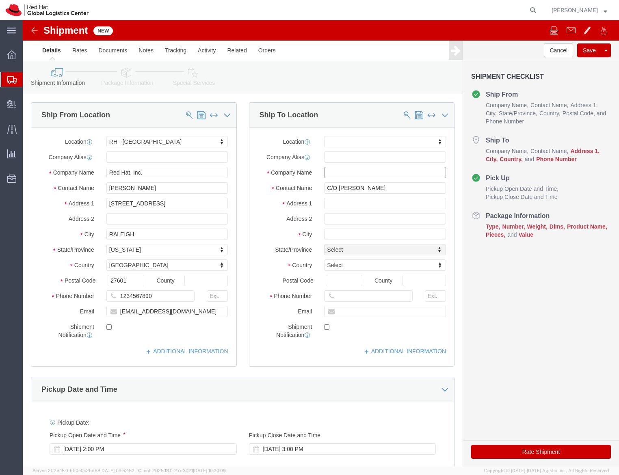
click input "text"
type input "The Westin Bellevue"
type input "[STREET_ADDRESS]"
type input "Bellevue"
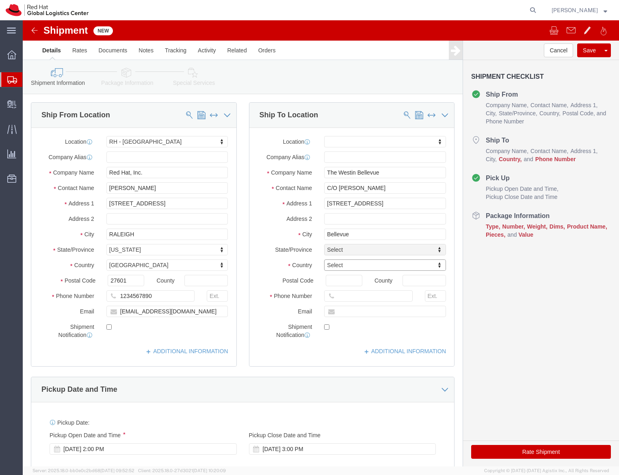
type input "U"
type input "United"
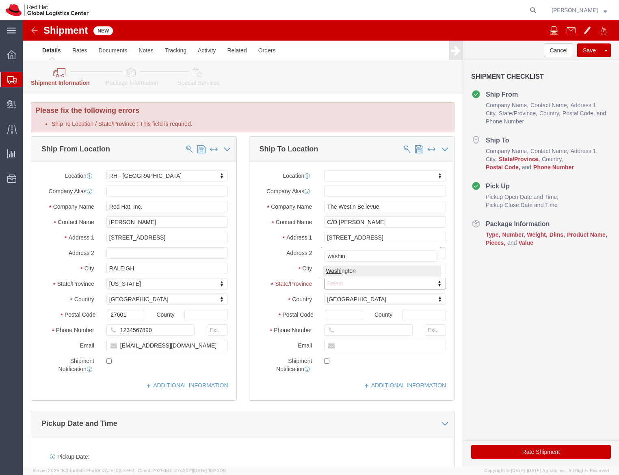
type input "washing"
select select "WA"
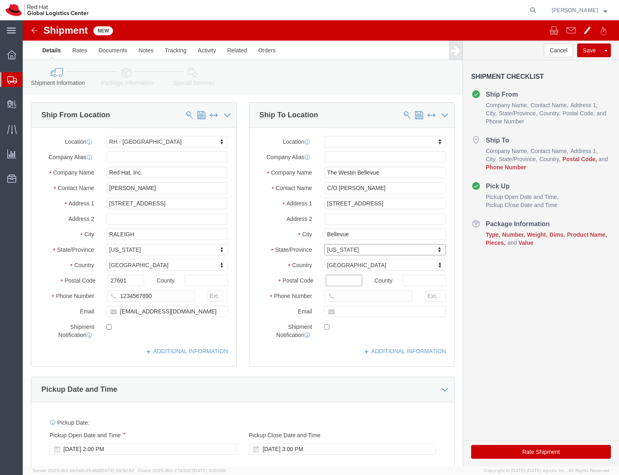
click input "Postal Code"
type input "98004"
paste input "18189173575"
type input "[PHONE_NUMBER]"
click div "[DATE] 2:00 PM"
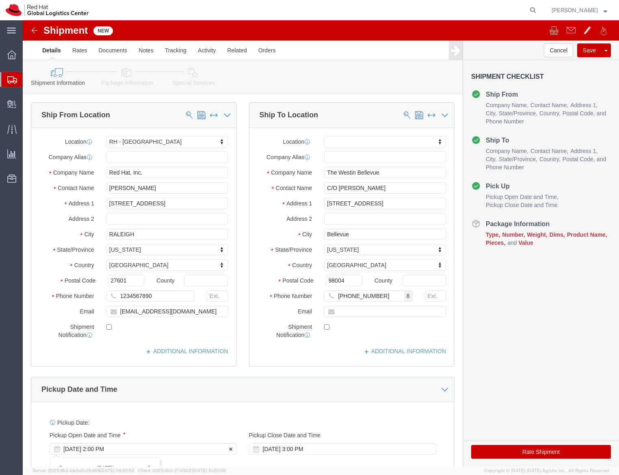
scroll to position [319, 0]
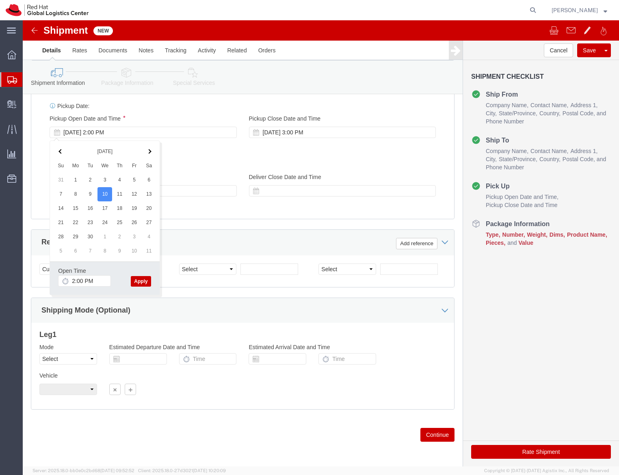
click button "Apply"
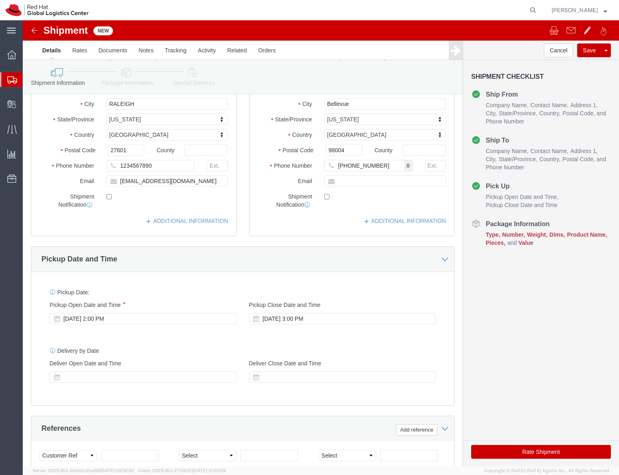
scroll to position [119, 0]
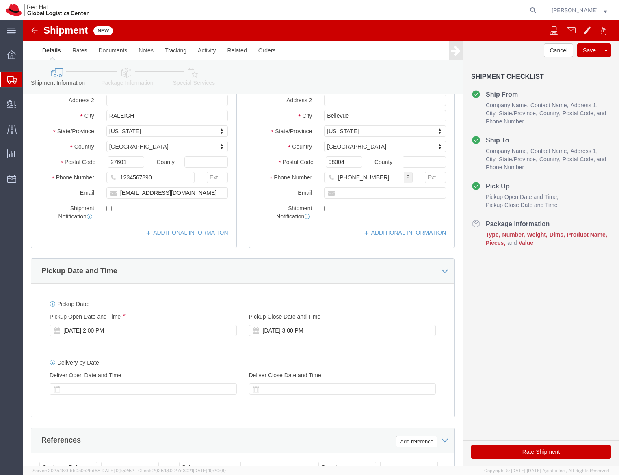
click link "Package Information"
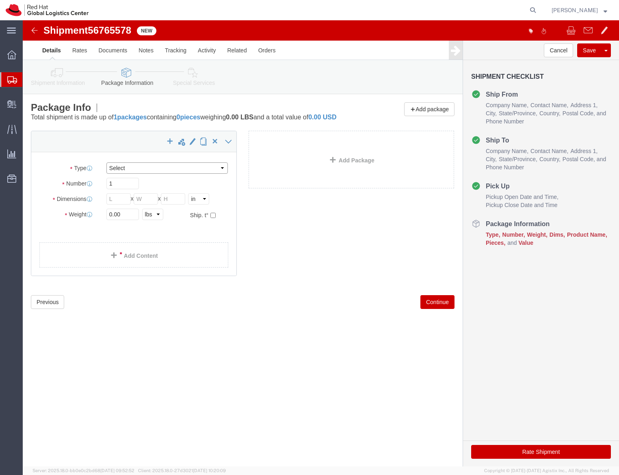
click select "Select Case(s) Crate(s) Envelope Large Box Medium Box PAK Skid(s) Small Box Sma…"
select select "YRPK"
click select "Select Case(s) Crate(s) Envelope Large Box Medium Box PAK Skid(s) Small Box Sma…"
click input "text"
type input "10"
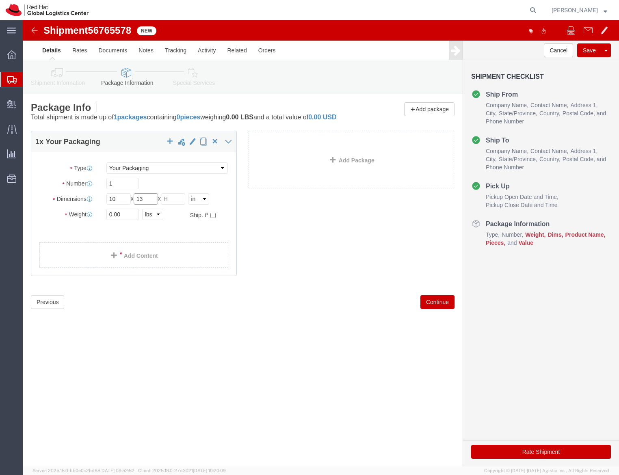
type input "13"
type input "11"
click input "0.00"
type input "5"
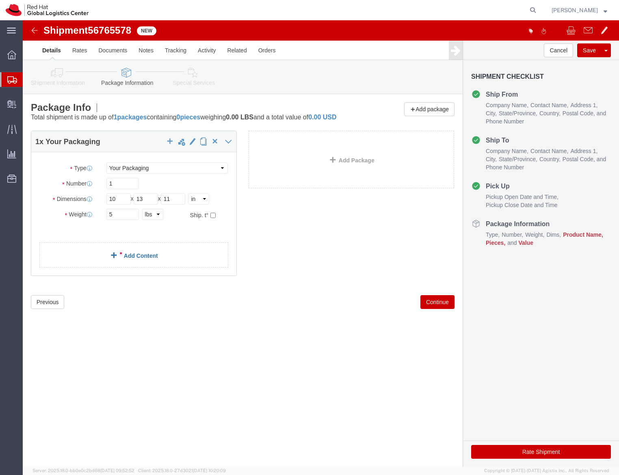
click link "Add Content"
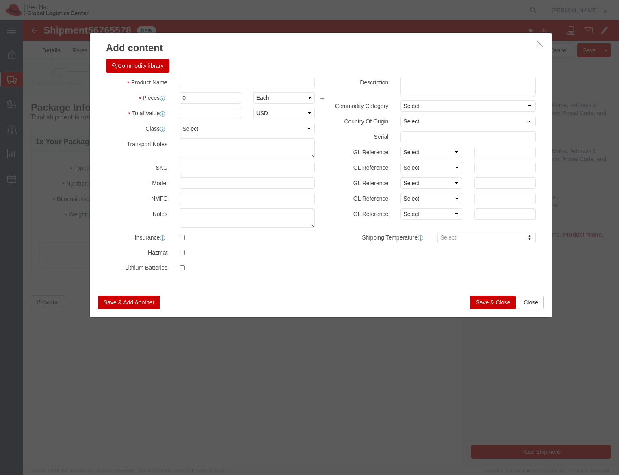
click div "Product Name Pieces 0 Select Bag Barrels 100Board Feet Bottle Box Blister Pack …"
click input "text"
type input "Koozies"
click input "0"
type input "75"
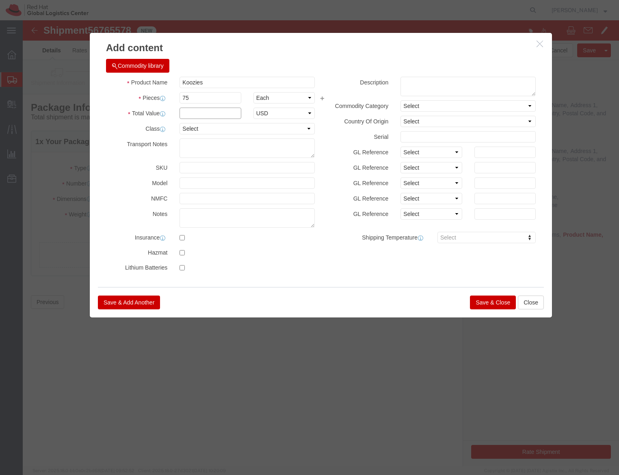
click input "text"
type input "75"
click button "Save & Close"
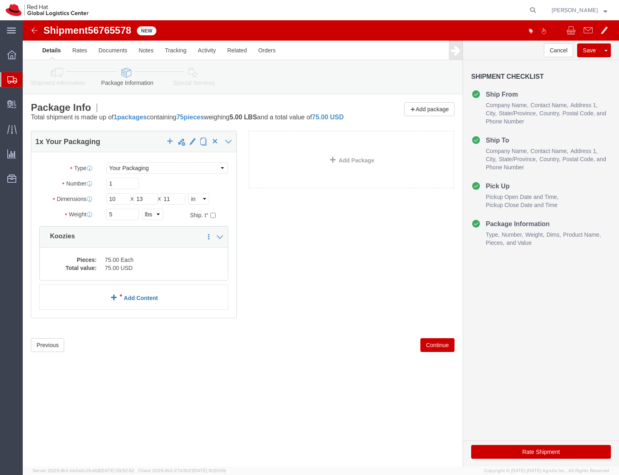
click link "Add Content"
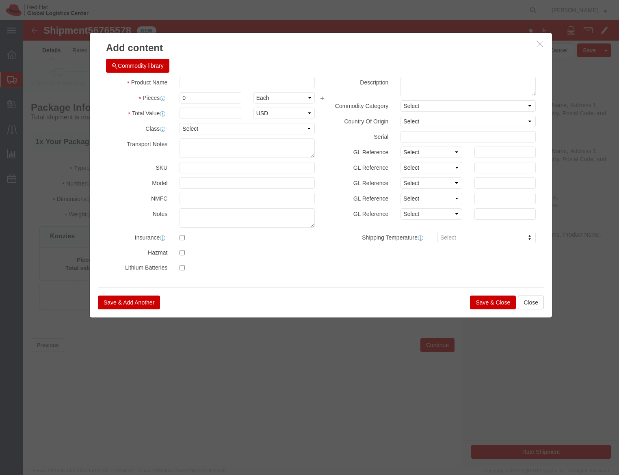
click div "Save & Add Another Save & Close Close"
click input "text"
type input "R"
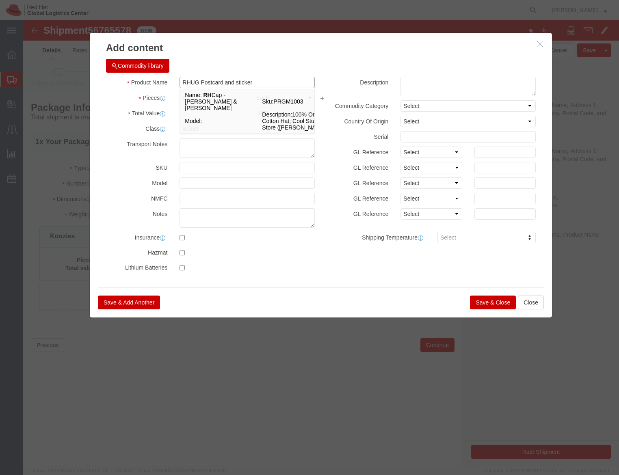
type input "RHUG Postcard and sticker"
type input "55"
type input "25"
click button "Save & Close"
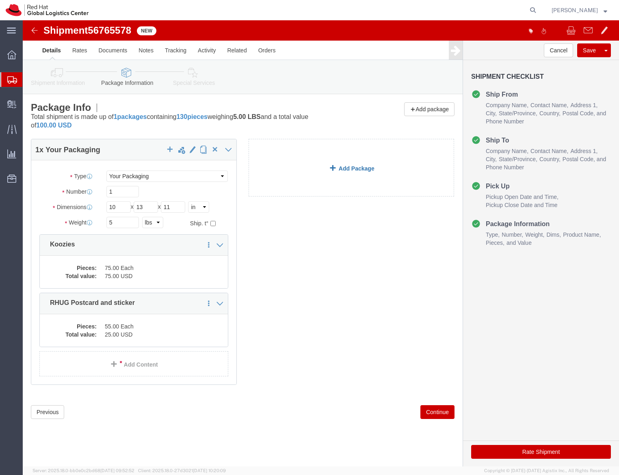
click link "Add Package"
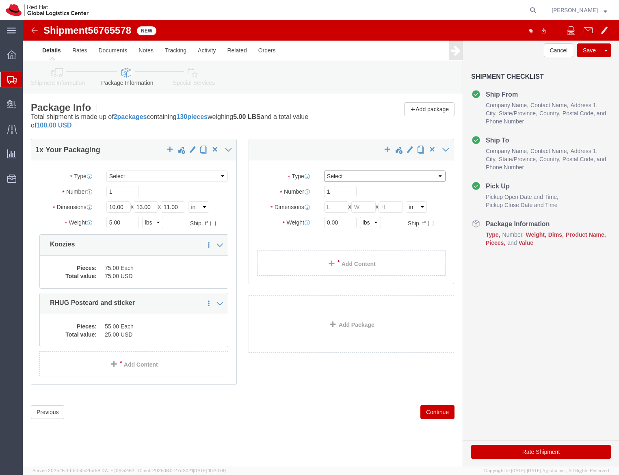
click select "Select Case(s) Crate(s) Envelope Large Box Medium Box PAK Skid(s) Small Box Sma…"
select select "YRPK"
click select "Select Case(s) Crate(s) Envelope Large Box Medium Box PAK Skid(s) Small Box Sma…"
click input "text"
type input "12"
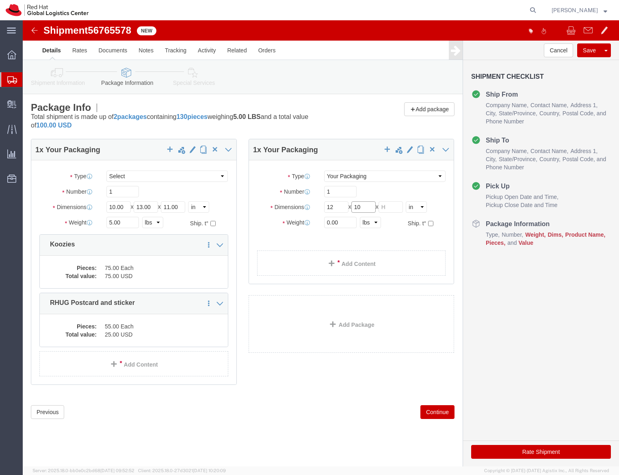
type input "10"
type input "8"
type input "8.5"
click link "Add Content"
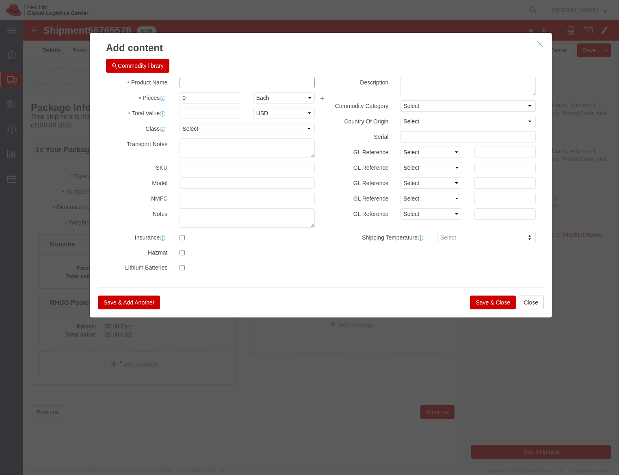
click input "text"
click label
click input "checkbox"
checkbox input "true"
click input "text"
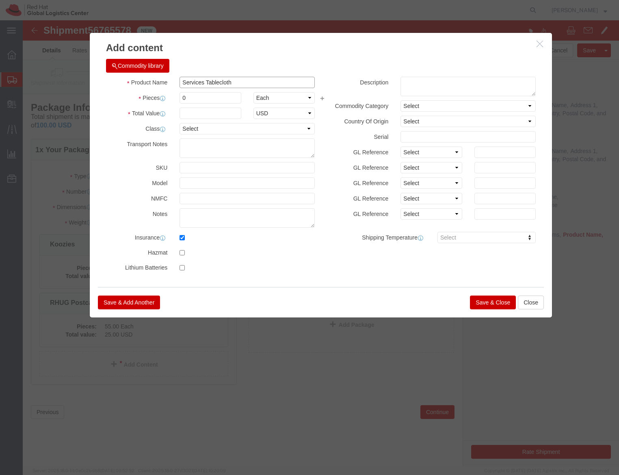
type input "Services Tablecloth"
type input "1"
click input "text"
type input "300"
click button "Save & Close"
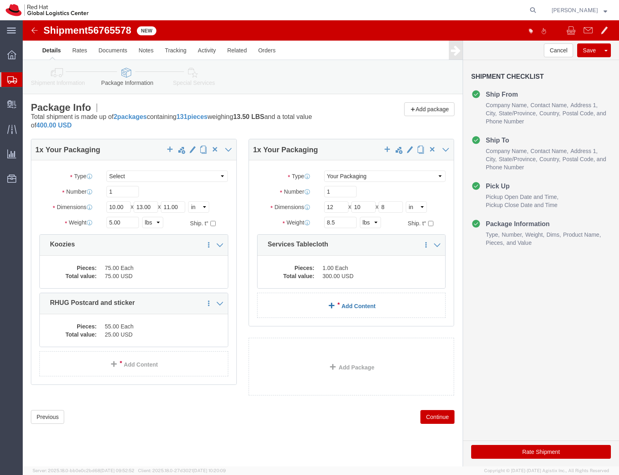
click link "Add Content"
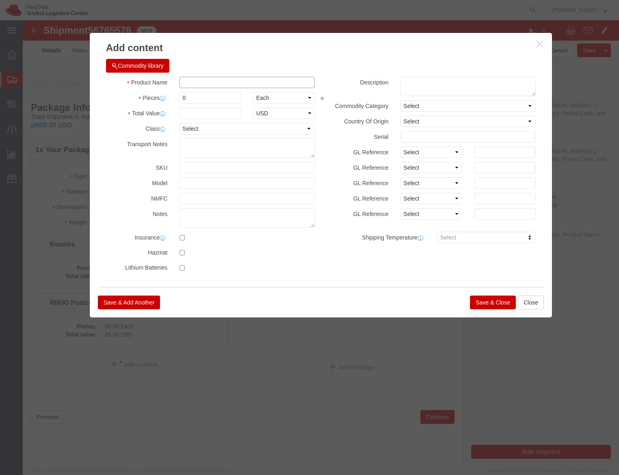
click input "text"
type input "ipad and stand"
click input "0"
type input "1"
type input "650"
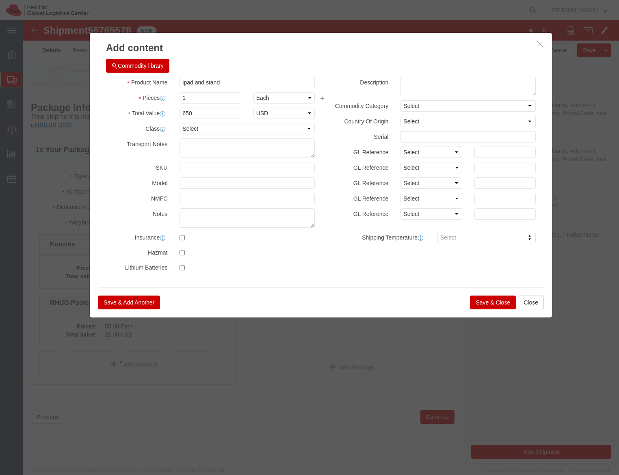
click button "Save & Close"
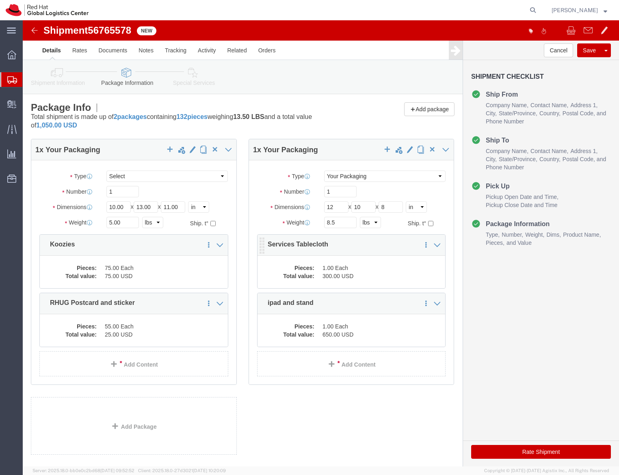
scroll to position [41, 0]
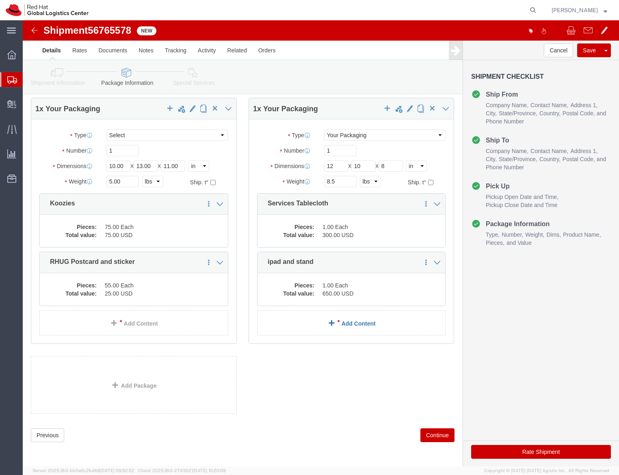
click link "Add Content"
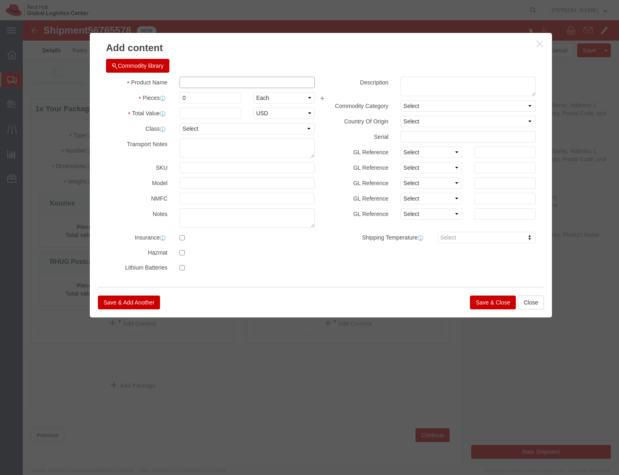
click input "text"
type input "usb dongle"
type input "10"
click input "10"
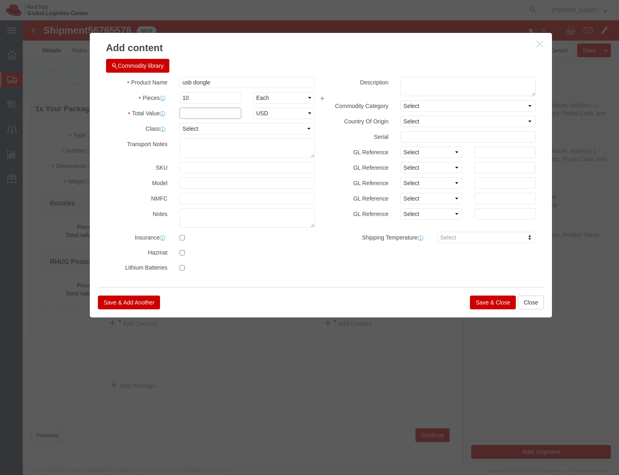
click input "text"
type input "10"
click div "Save & Add Another Save & Close Close"
click button "Save & Close"
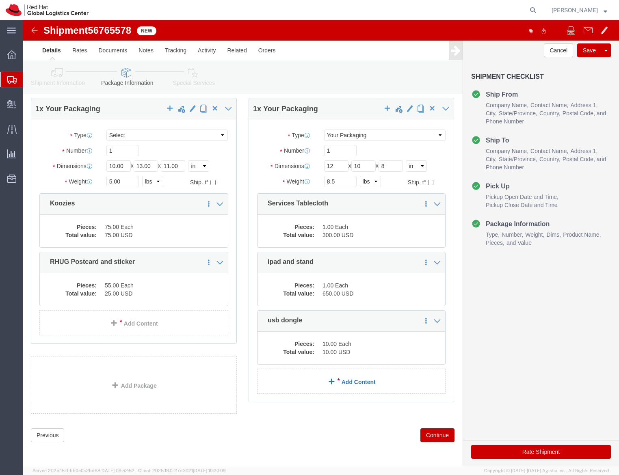
click link "Add Content"
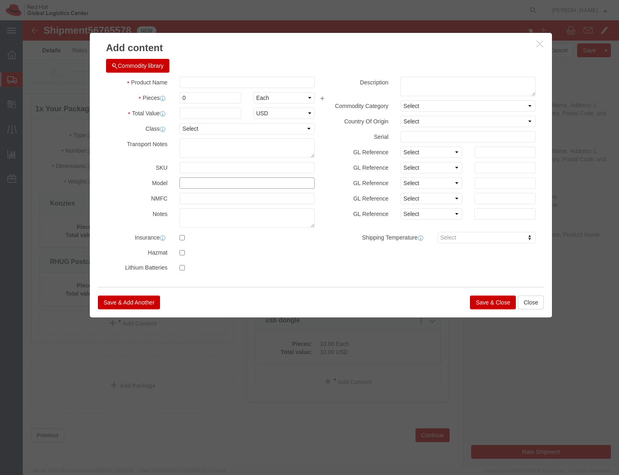
click input "text"
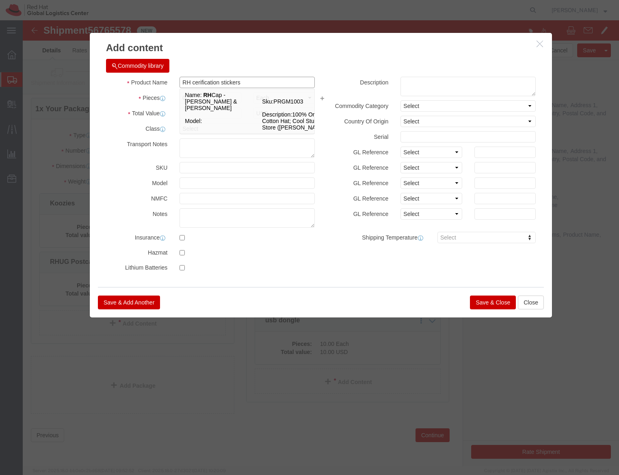
type input "RH cerification stickers"
type input "15"
type input "5"
click button "Save & Close"
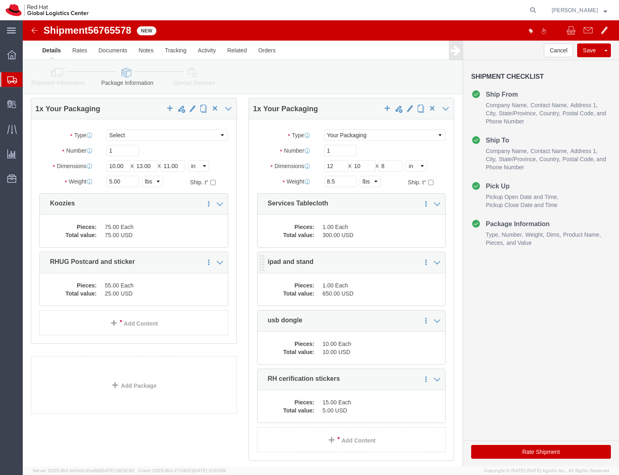
scroll to position [95, 0]
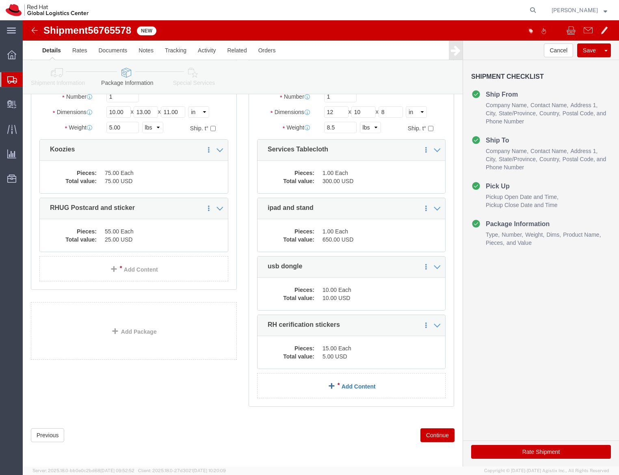
click link "Add Content"
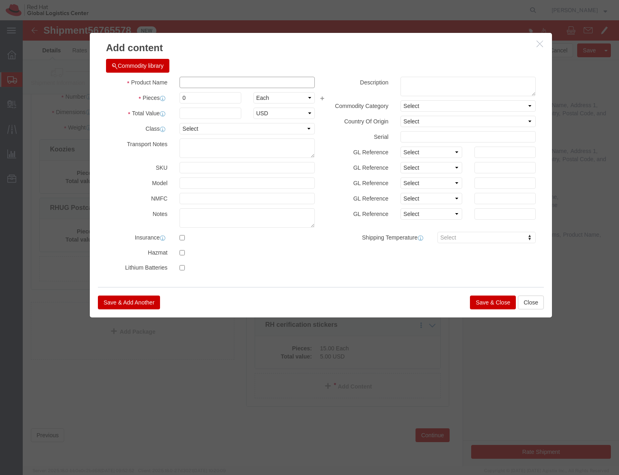
click input "text"
type input "Training postcards"
type input "10"
type input "5"
click button "Save & Close"
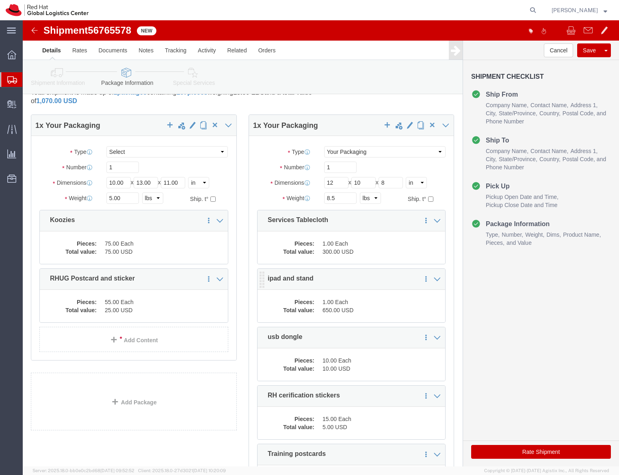
scroll to position [25, 0]
click div "Cancel Save Assign To Save As Template Shipment Checklist Ship From Company Nam…"
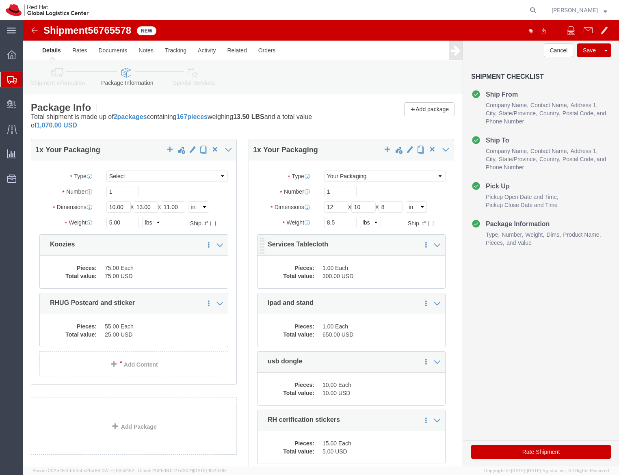
scroll to position [154, 0]
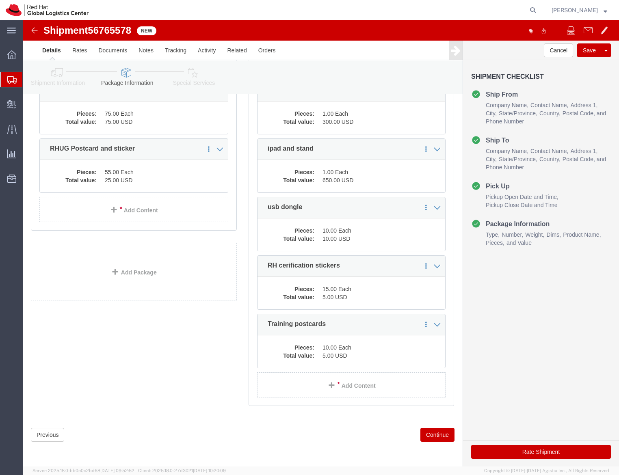
click button "Rate Shipment"
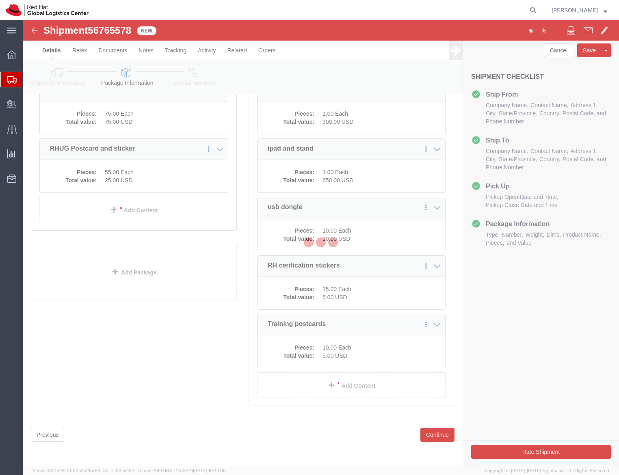
select select
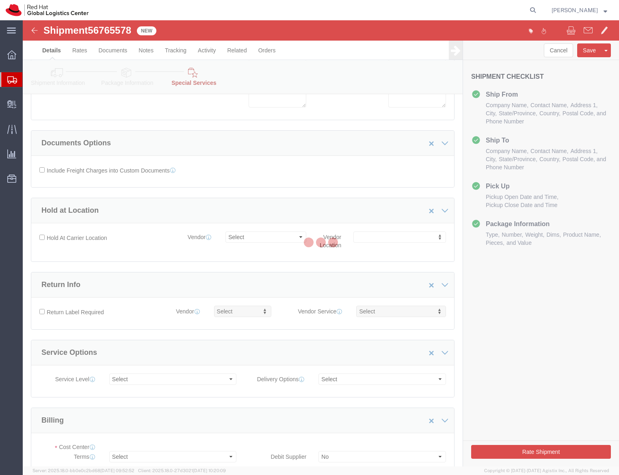
select select "COSTCENTER"
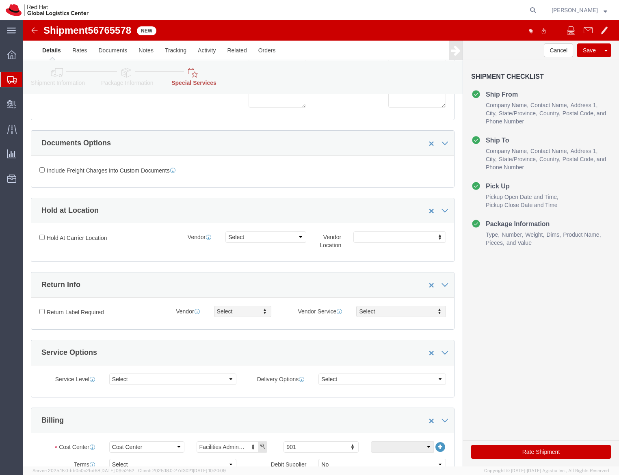
scroll to position [0, 0]
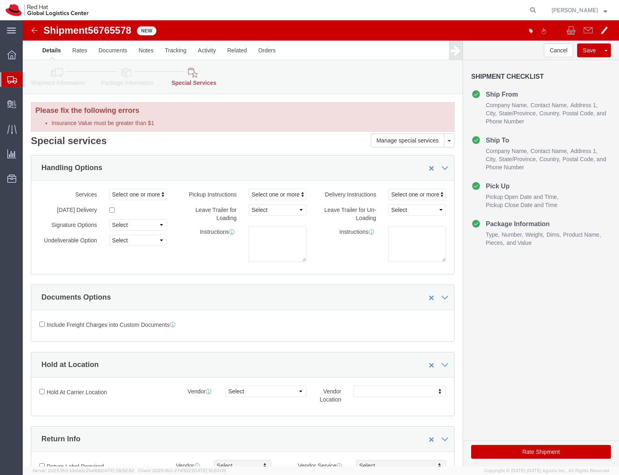
click link "Package Information"
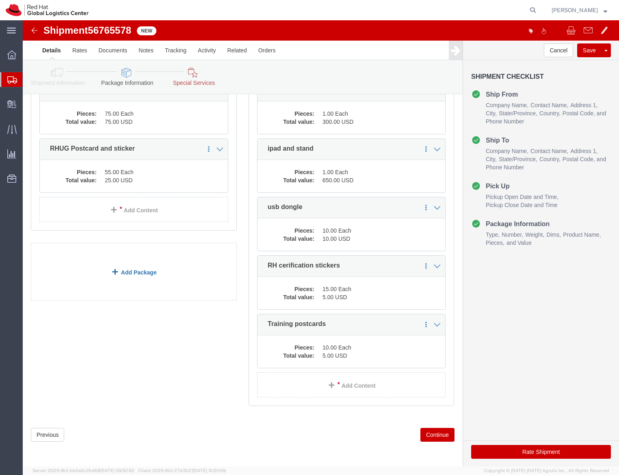
scroll to position [168, 0]
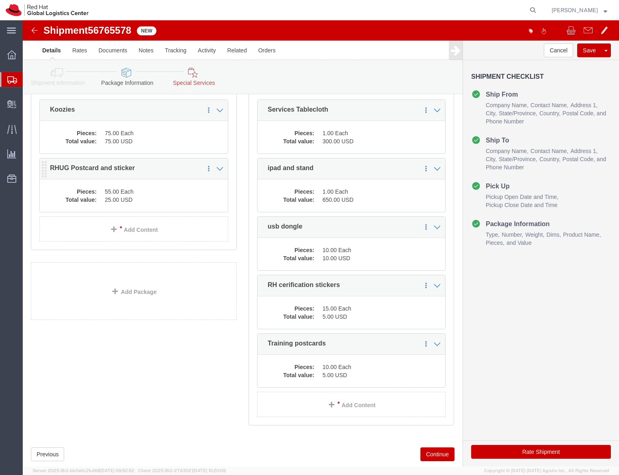
click dd "55.00 Each"
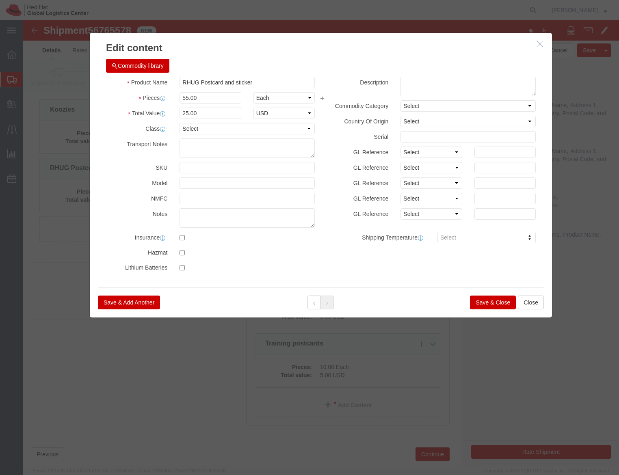
click div
click h3 "Edit content"
click icon "button"
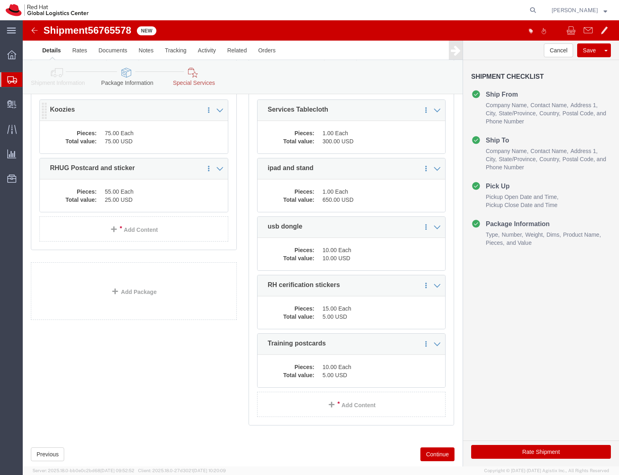
click div "Pieces: 75.00 Each Total value: 75.00 USD"
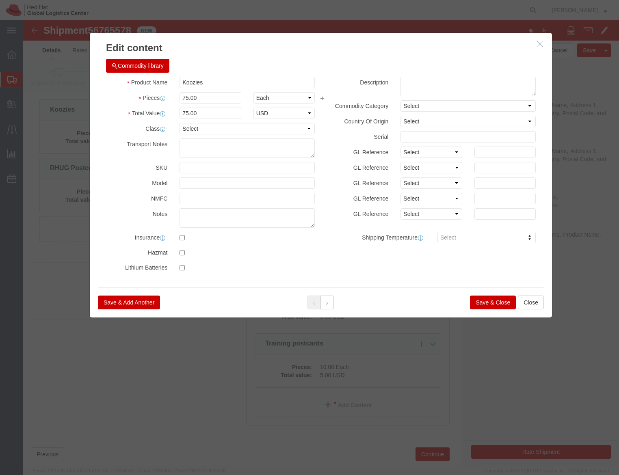
click button "button"
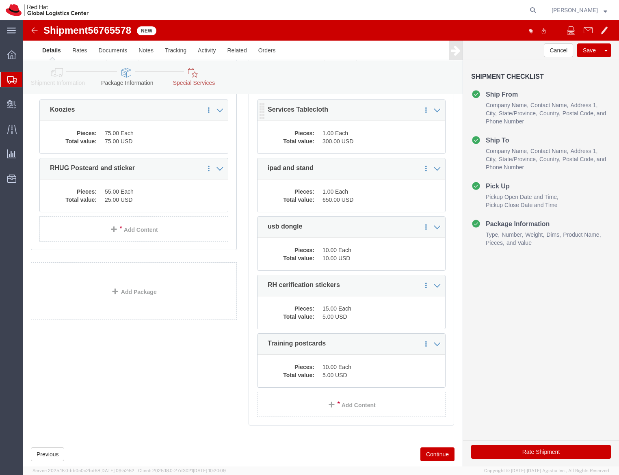
click dd "300.00 USD"
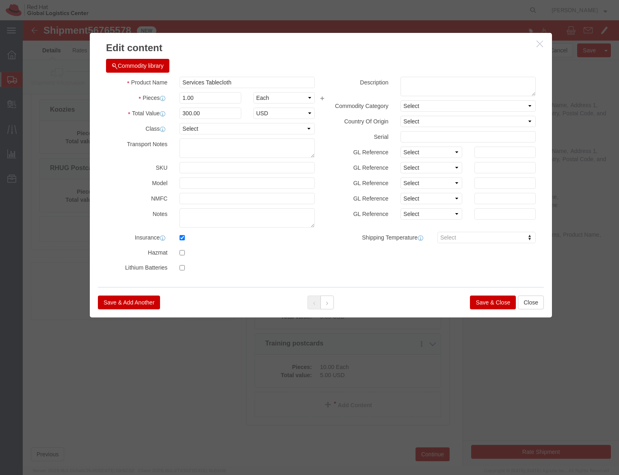
click icon "button"
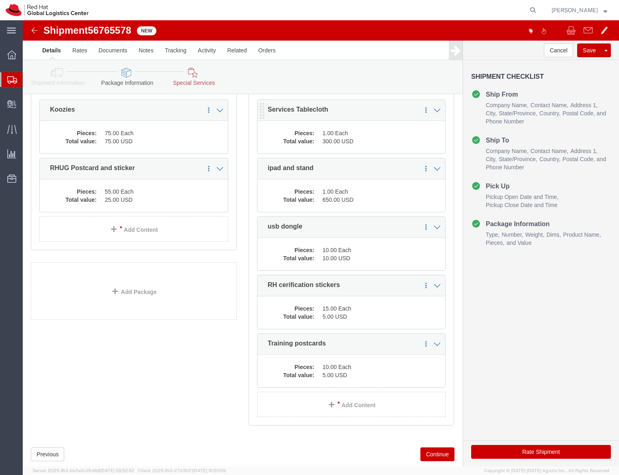
drag, startPoint x: 292, startPoint y: 131, endPoint x: 201, endPoint y: 208, distance: 119.6
click div "Pieces: 1.00 Each Total value: 300.00 USD"
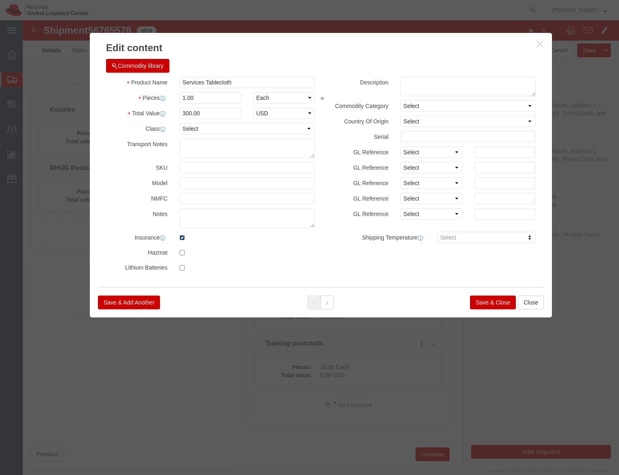
click input "checkbox"
checkbox input "false"
click button "Save & Close"
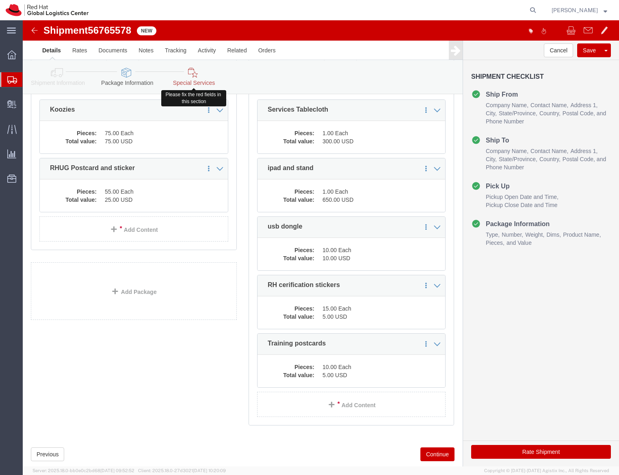
click link "Special Services"
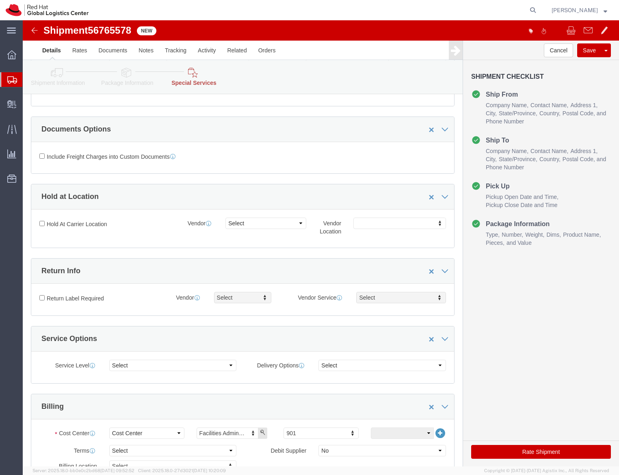
scroll to position [1040, 0]
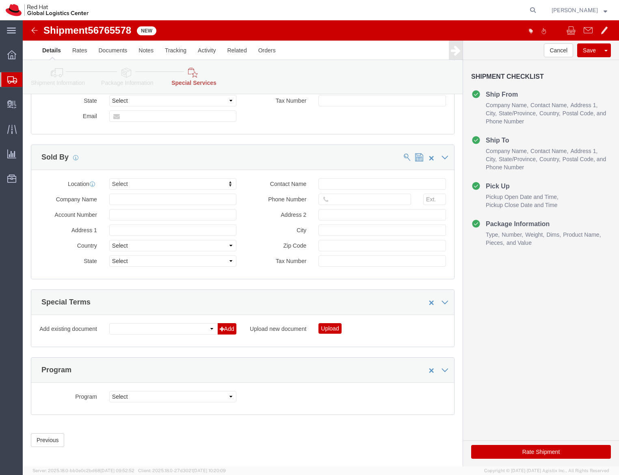
click div "Rate Shipment"
click button "Rate Shipment"
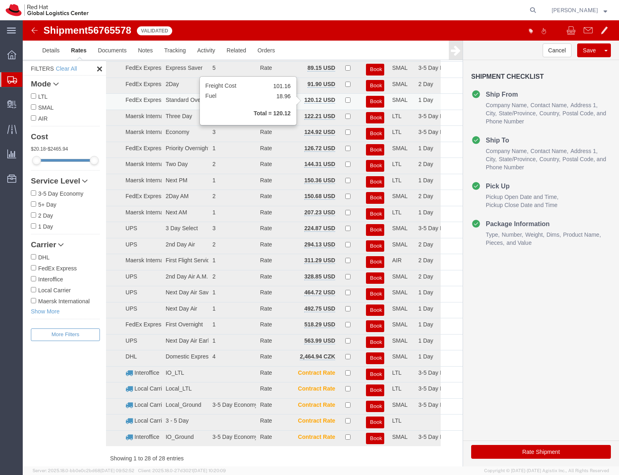
scroll to position [0, 0]
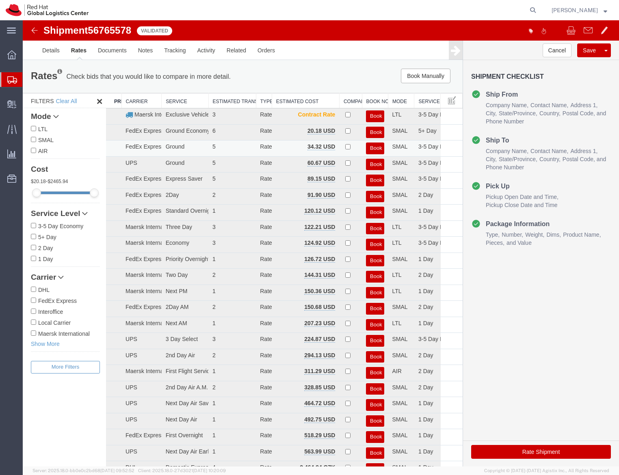
click at [371, 148] on button "Book" at bounding box center [375, 149] width 18 height 12
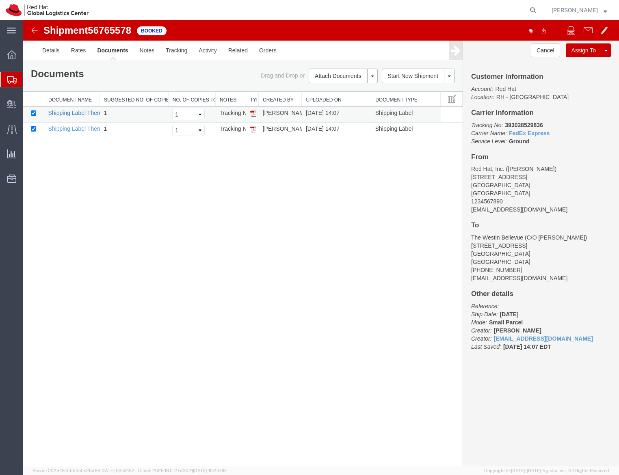
click at [77, 114] on link "Shipping Label Thermal" at bounding box center [78, 113] width 60 height 6
drag, startPoint x: 87, startPoint y: 131, endPoint x: 524, endPoint y: 127, distance: 437.1
click at [87, 131] on link "Shipping Label Thermal" at bounding box center [78, 129] width 60 height 6
click at [533, 123] on b "393028529836" at bounding box center [524, 125] width 38 height 6
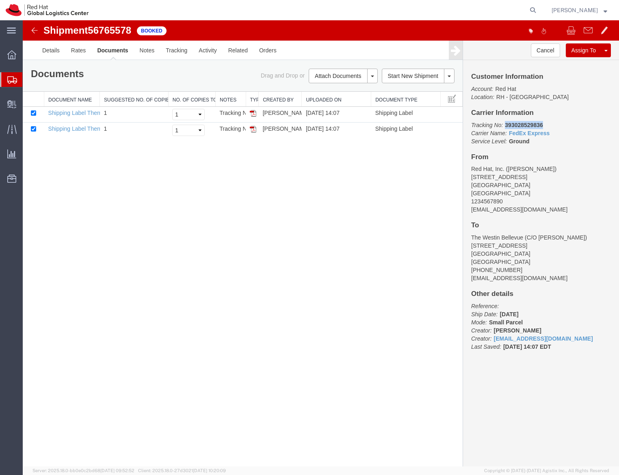
copy b "393028529836"
click at [574, 67] on link "Clone Shipment" at bounding box center [575, 64] width 70 height 12
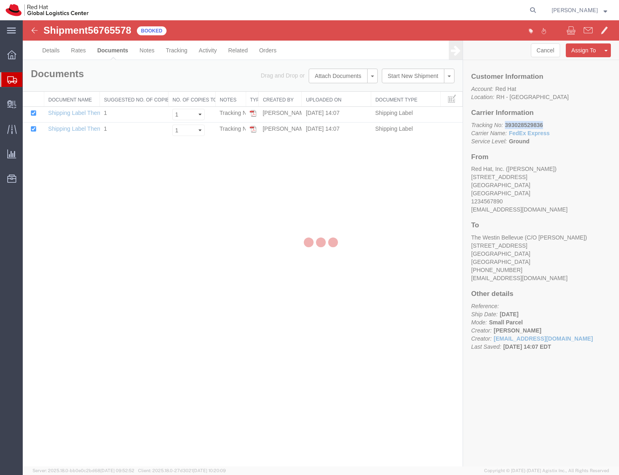
select select "38014"
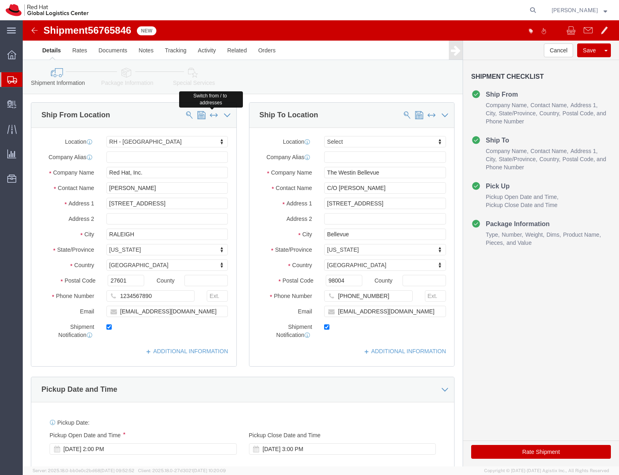
click span
select select
type input "The Westin Bellevue"
type input "C/O [PERSON_NAME]"
type input "[STREET_ADDRESS]"
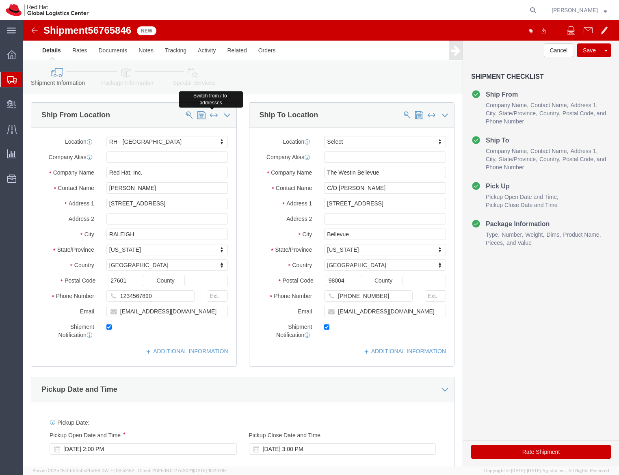
type input "Bellevue"
select select "WA"
type input "98004"
type input "[PHONE_NUMBER]"
type input "[EMAIL_ADDRESS][DOMAIN_NAME]"
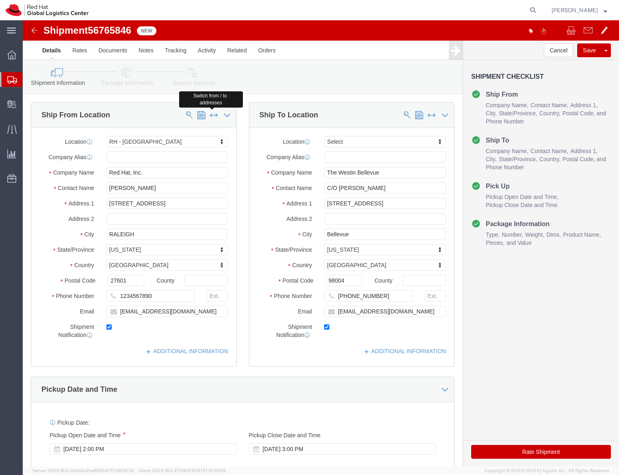
select select "38014"
type input "Red Hat, Inc."
type input "[PERSON_NAME]"
type input "[STREET_ADDRESS]"
type input "RALEIGH"
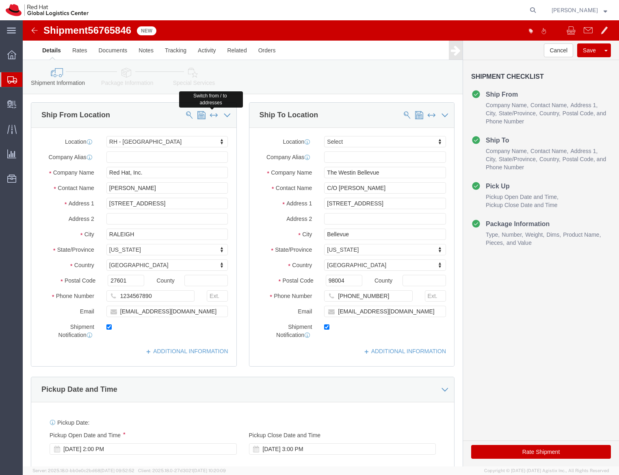
select select "NC"
type input "27601"
type input "1234567890"
type input "[EMAIL_ADDRESS][DOMAIN_NAME]"
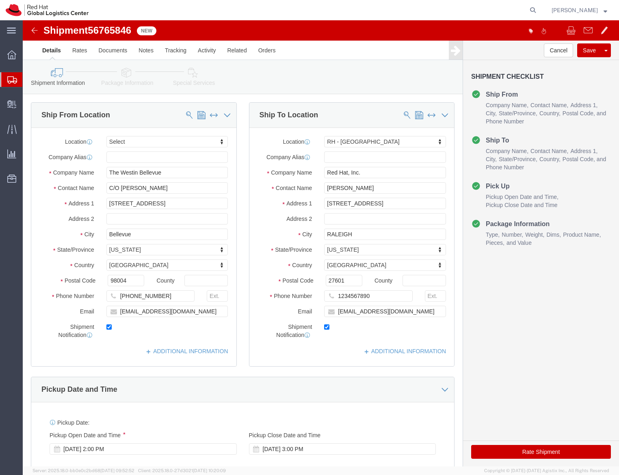
click div "Ship To Location"
click icon
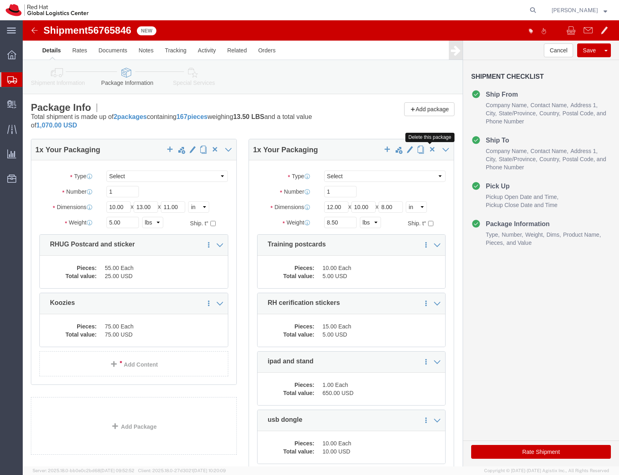
click span "button"
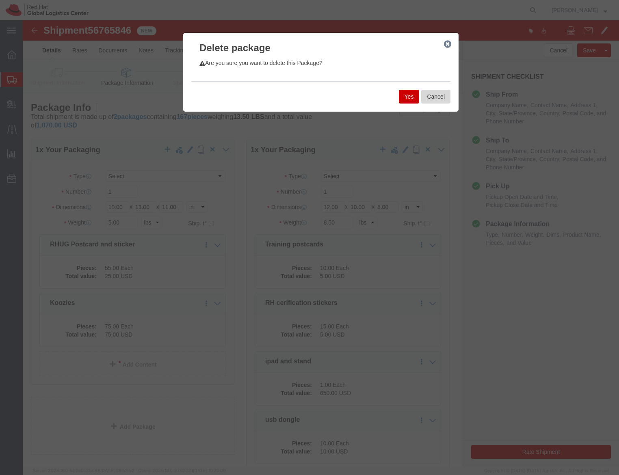
click button "Cancel"
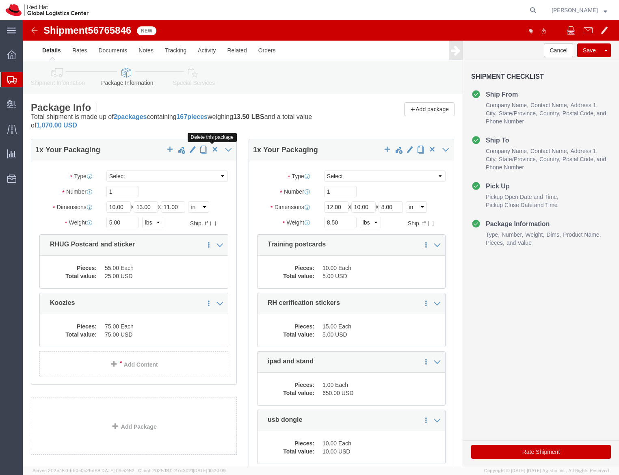
click span "button"
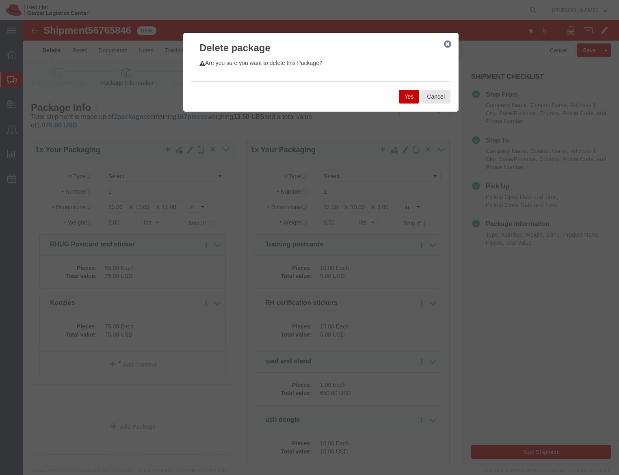
click div "Yes Cancel"
click button "Yes"
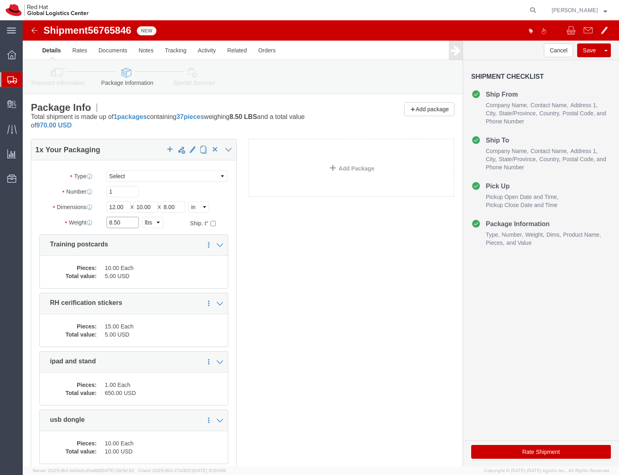
click input "8.50"
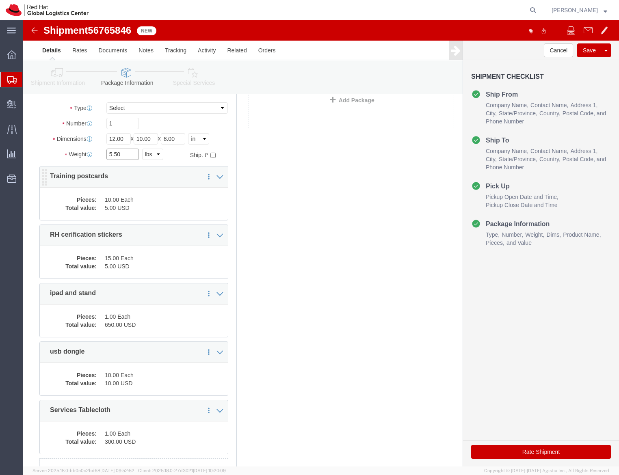
scroll to position [69, 0]
type input "5.50"
click link "Delete this content"
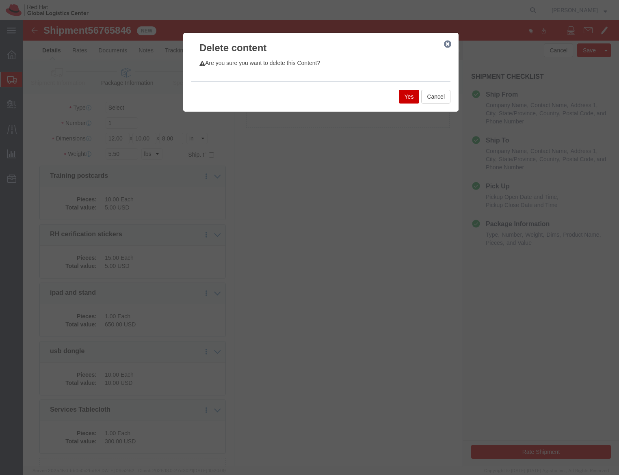
click button "Yes"
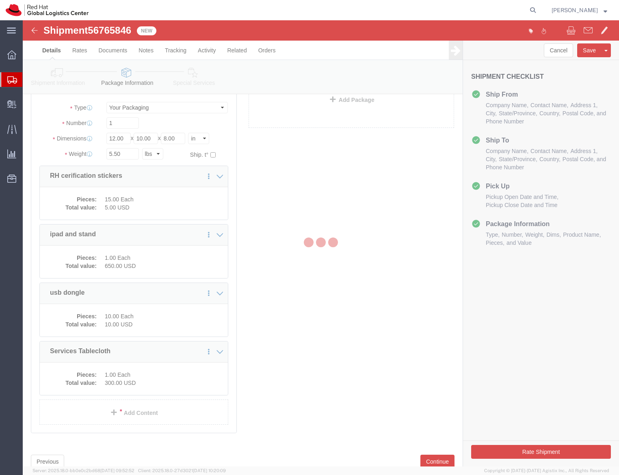
scroll to position [48, 0]
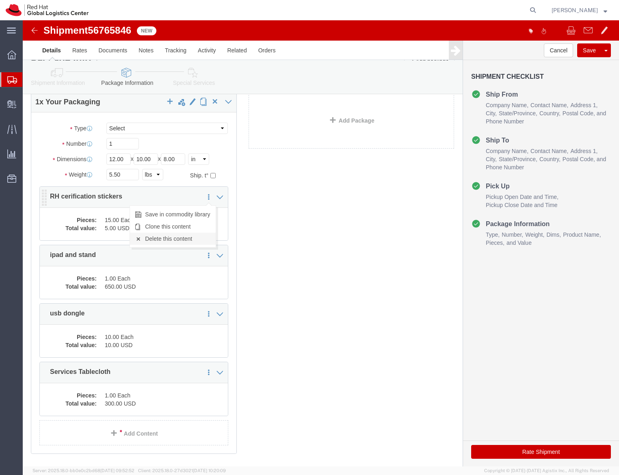
click link "Delete this content"
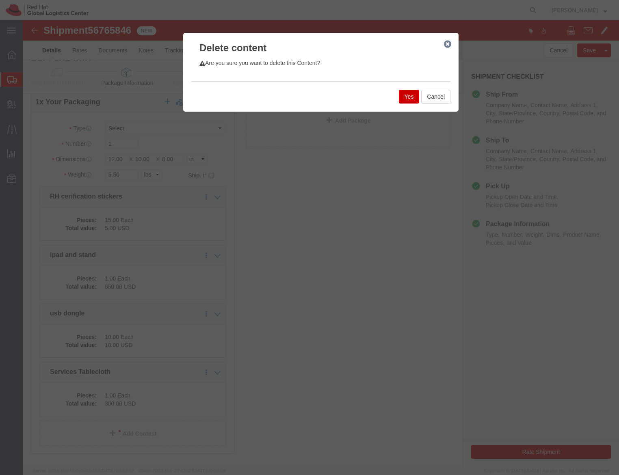
click button "Yes"
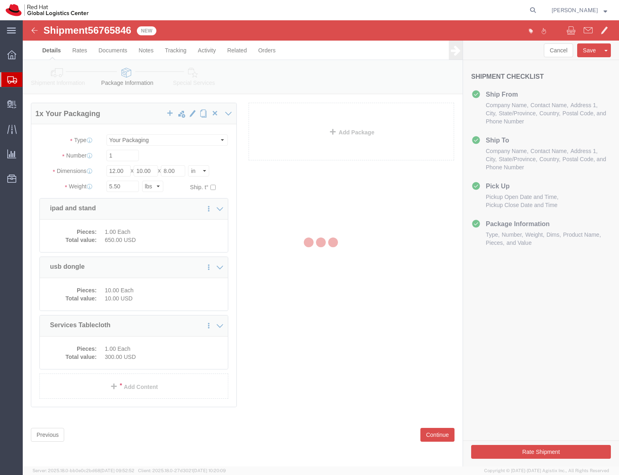
scroll to position [0, 0]
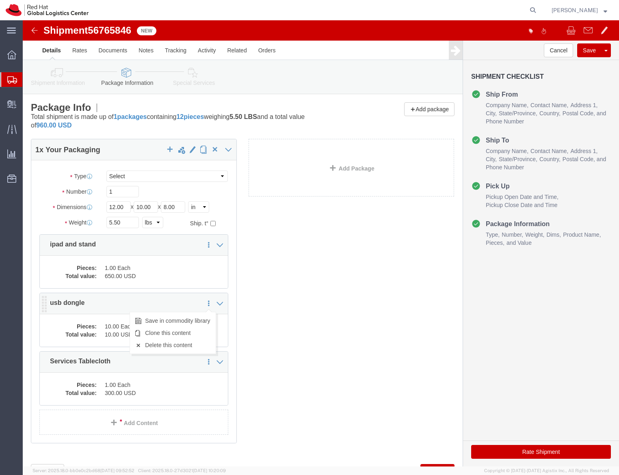
click icon
click link "Delete this content"
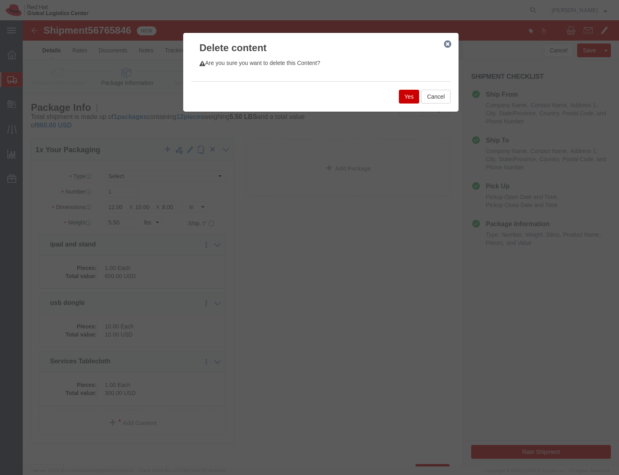
click button "Yes"
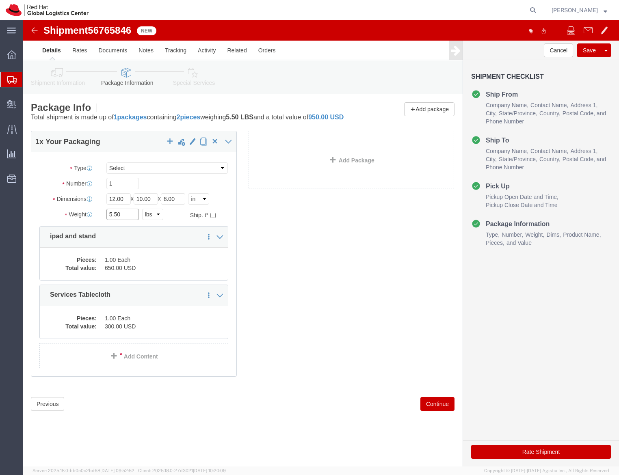
click input "5.50"
click div "1 x Your Packaging Package Type Select Case(s) Crate(s) Envelope Large Box Medi…"
click input "5.50"
type input "7.50"
click div "1 x Your Packaging Package Type Select Case(s) Crate(s) Envelope Large Box Medi…"
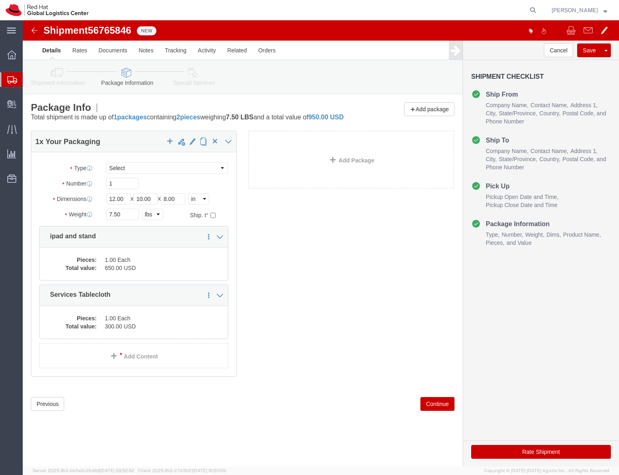
click button "Rate Shipment"
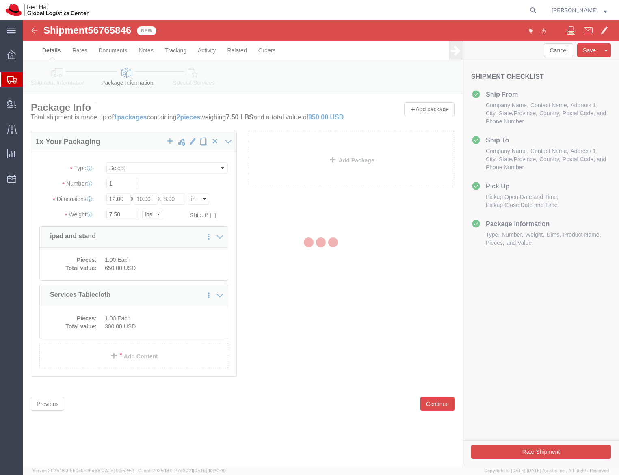
click at [245, 335] on div at bounding box center [321, 243] width 596 height 446
click at [77, 83] on div at bounding box center [321, 243] width 596 height 446
click at [50, 73] on div at bounding box center [321, 243] width 596 height 446
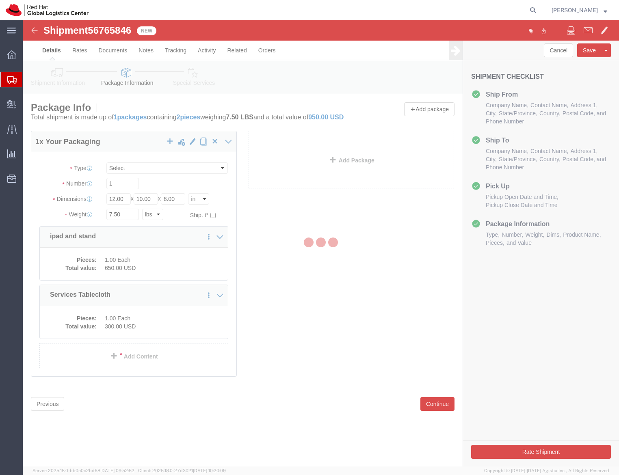
click at [50, 73] on div at bounding box center [321, 243] width 596 height 446
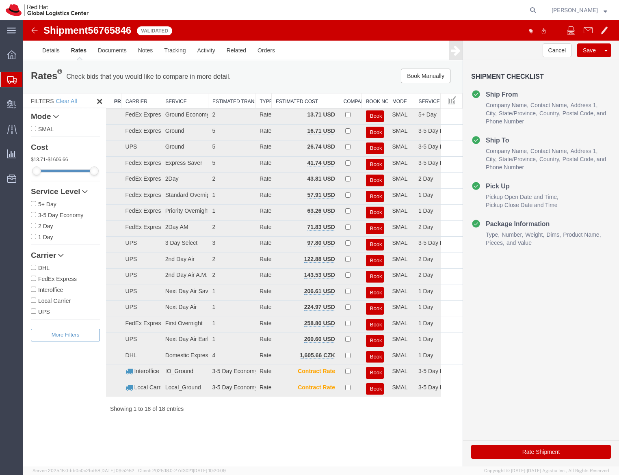
click at [532, 243] on span "Value" at bounding box center [524, 243] width 14 height 6
click at [49, 46] on link "Details" at bounding box center [51, 50] width 29 height 19
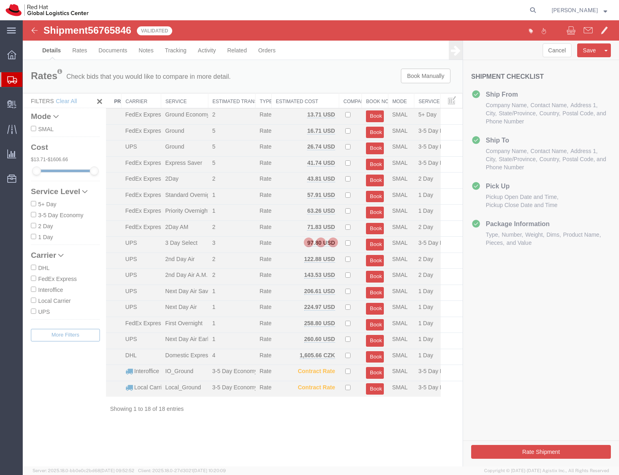
select select "38014"
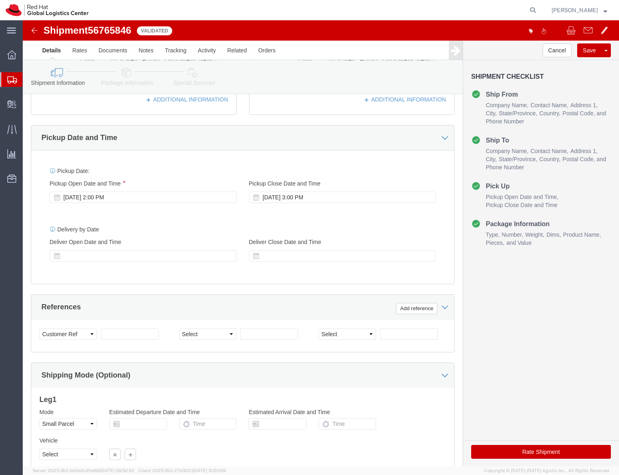
scroll to position [252, 0]
click div "[DATE] 2:00 PM"
click div "[DATE] 3:00 PM"
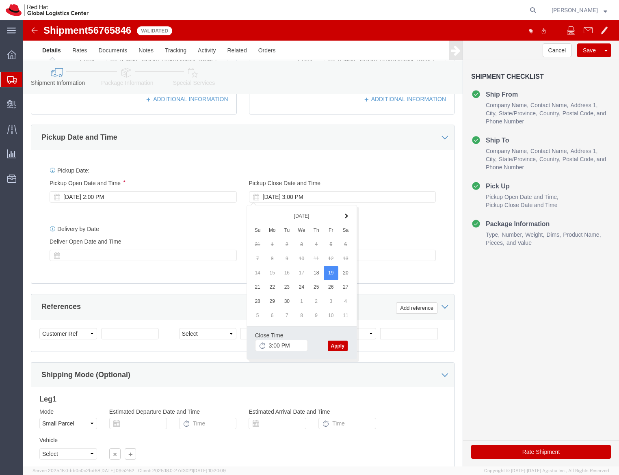
click button "Apply"
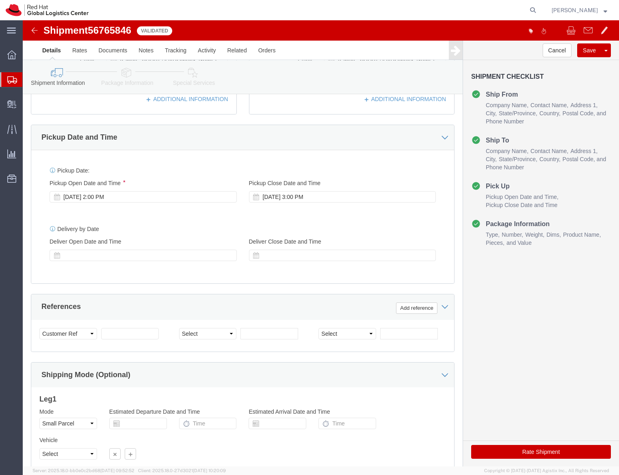
click button "Rate Shipment"
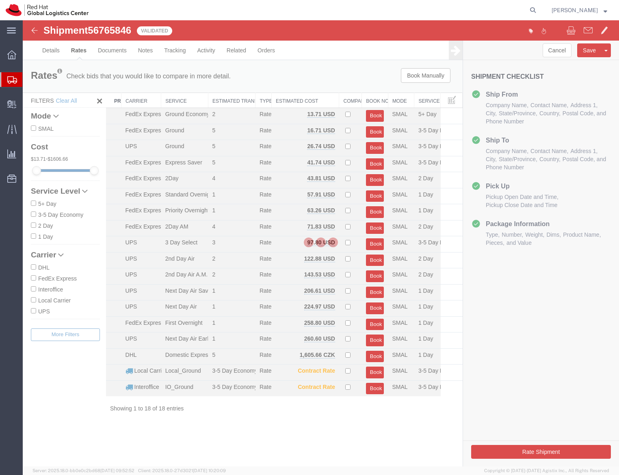
scroll to position [0, 0]
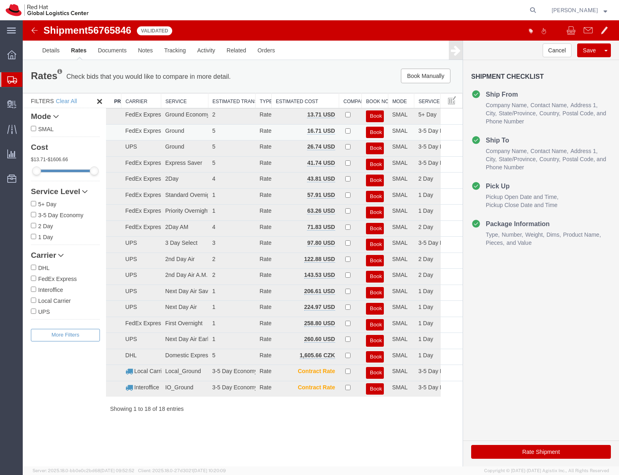
click at [370, 130] on button "Book" at bounding box center [375, 133] width 18 height 12
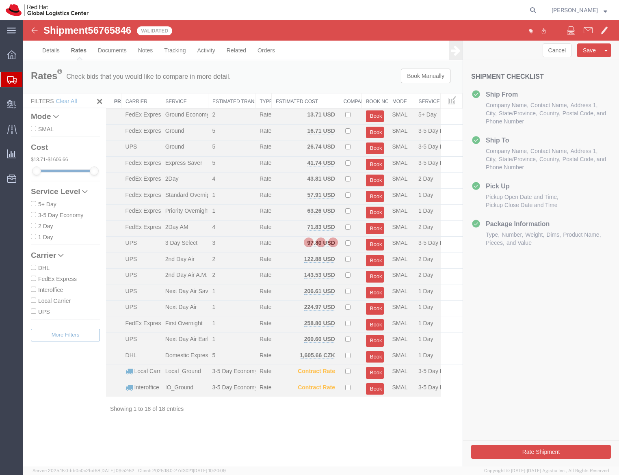
click at [365, 109] on div at bounding box center [321, 243] width 596 height 446
click at [374, 114] on div at bounding box center [321, 243] width 596 height 446
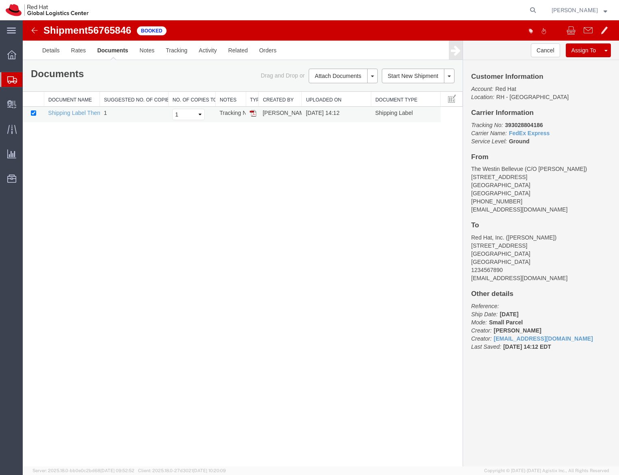
click at [252, 115] on img at bounding box center [253, 113] width 6 height 6
click at [513, 121] on p "Tracking No: 393028804186 Carrier Name: FedEx Express FedEx Express Service Lev…" at bounding box center [541, 133] width 140 height 24
copy b "393028804186"
click at [338, 28] on div at bounding box center [469, 31] width 297 height 17
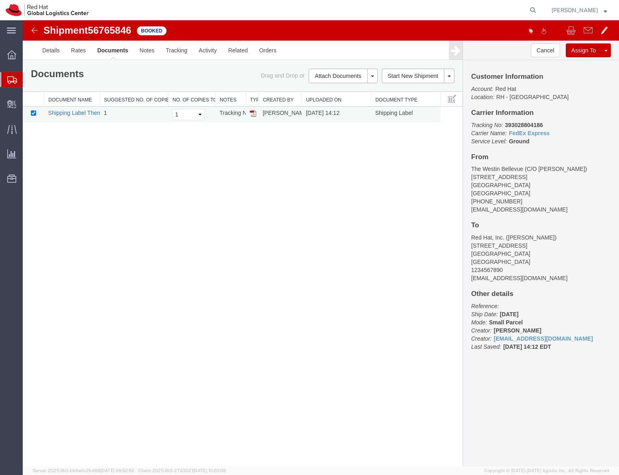
click at [71, 116] on link "Shipping Label Thermal" at bounding box center [78, 113] width 60 height 6
click at [360, 383] on div "Shipment 56765846 1 of 1 Booked Details Rates Documents Notes Tracking Activity…" at bounding box center [321, 243] width 596 height 447
